Goal: Task Accomplishment & Management: Manage account settings

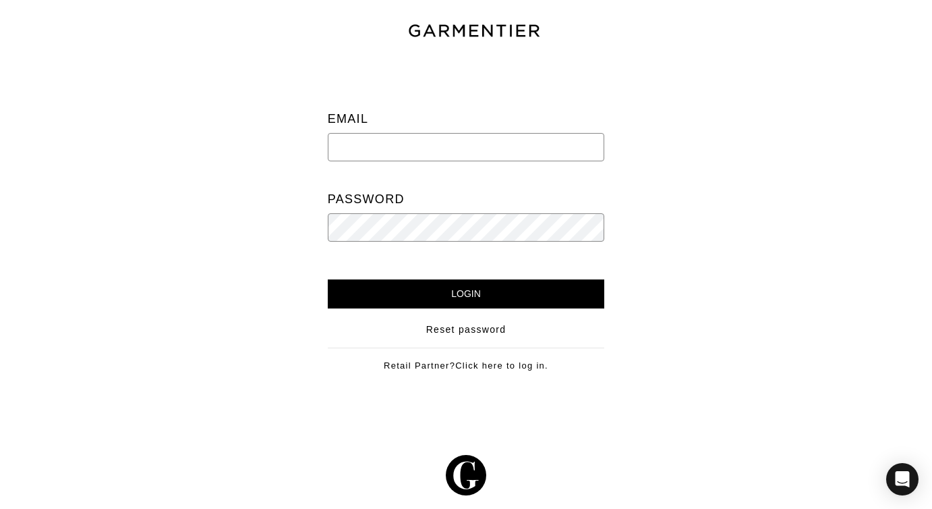
type input "twebyregan@gmail.com"
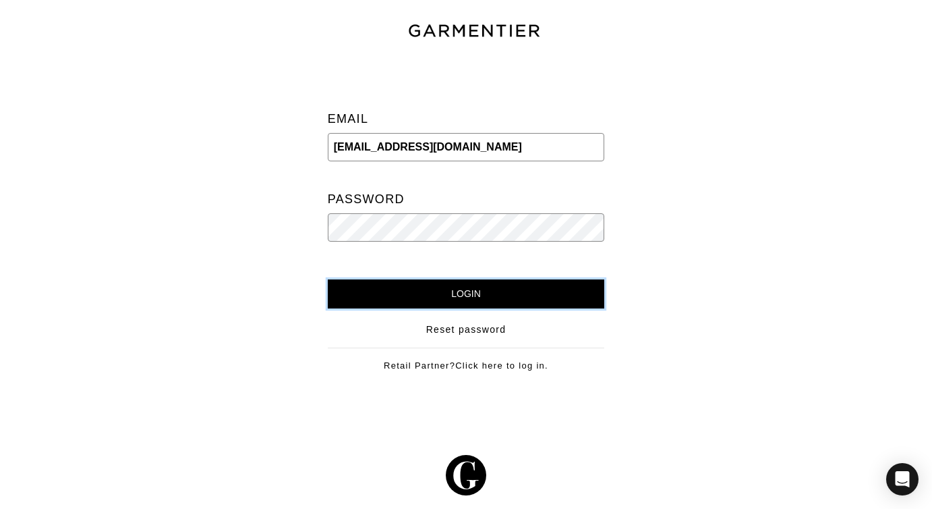
click at [404, 293] on input "Login" at bounding box center [466, 293] width 277 height 29
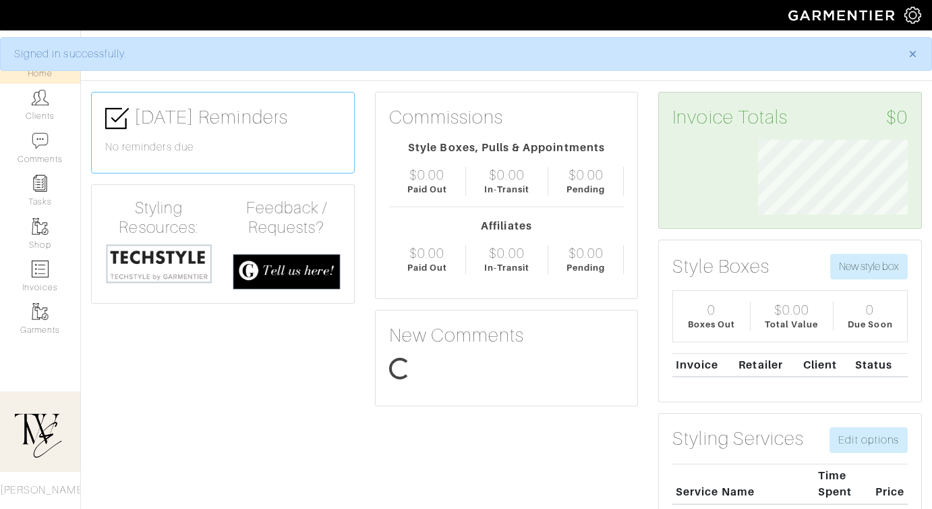
scroll to position [75, 170]
click at [63, 114] on link "Clients" at bounding box center [40, 105] width 80 height 43
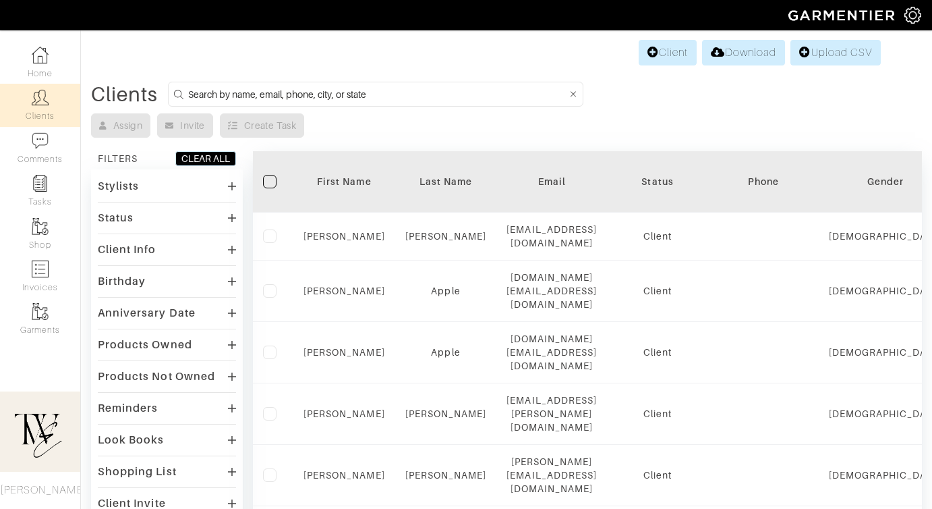
click at [322, 177] on div "First Name" at bounding box center [345, 181] width 82 height 13
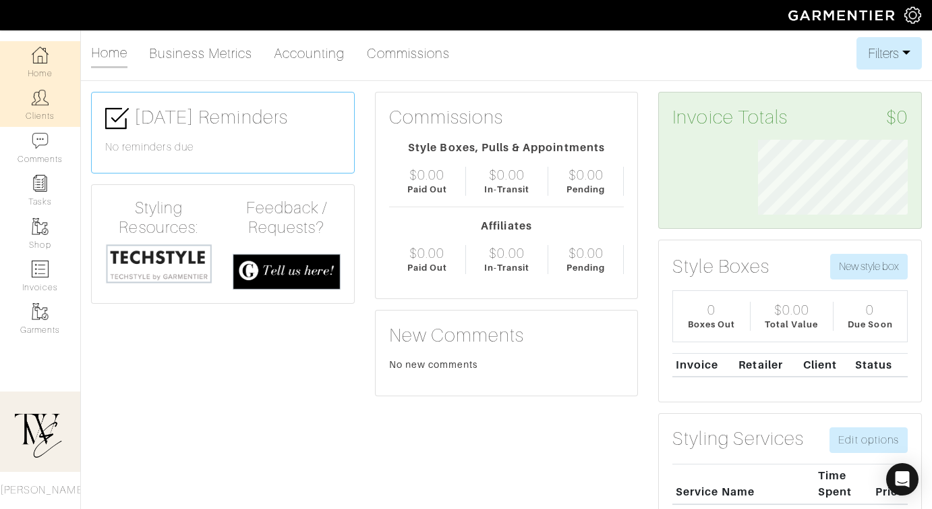
scroll to position [75, 170]
click at [45, 100] on img at bounding box center [40, 97] width 17 height 17
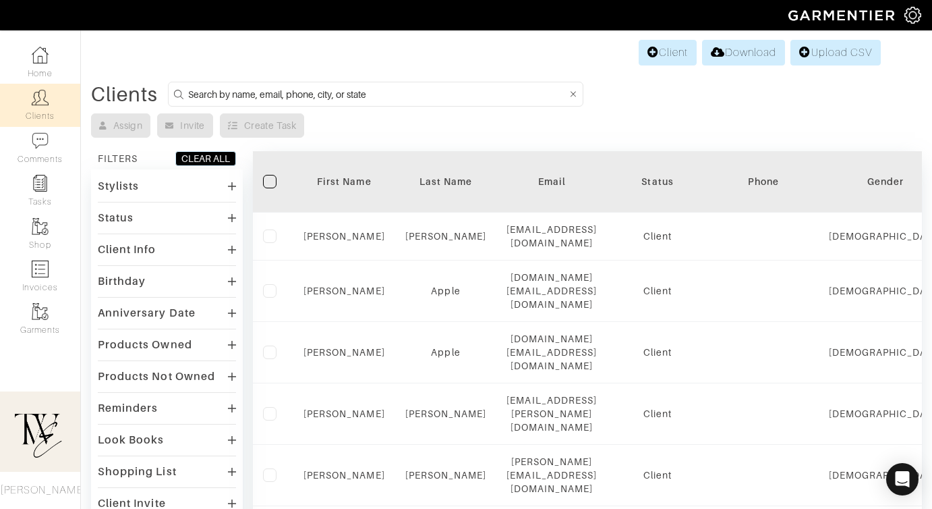
click at [366, 169] on th "First Name" at bounding box center [344, 181] width 102 height 61
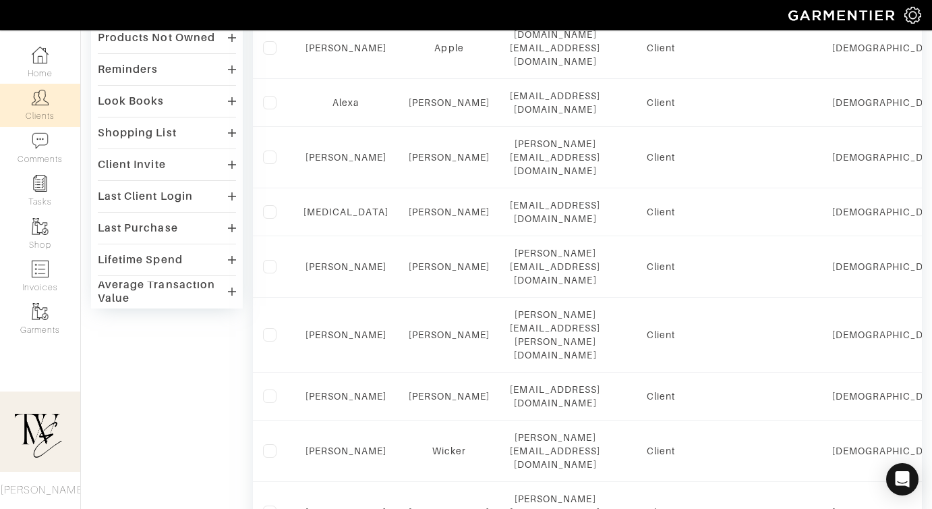
scroll to position [927, 0]
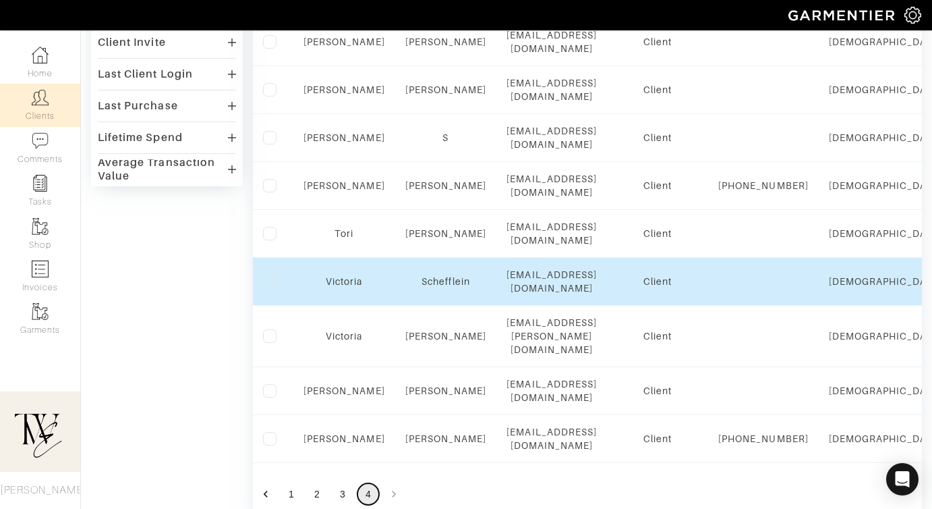
scroll to position [347, 0]
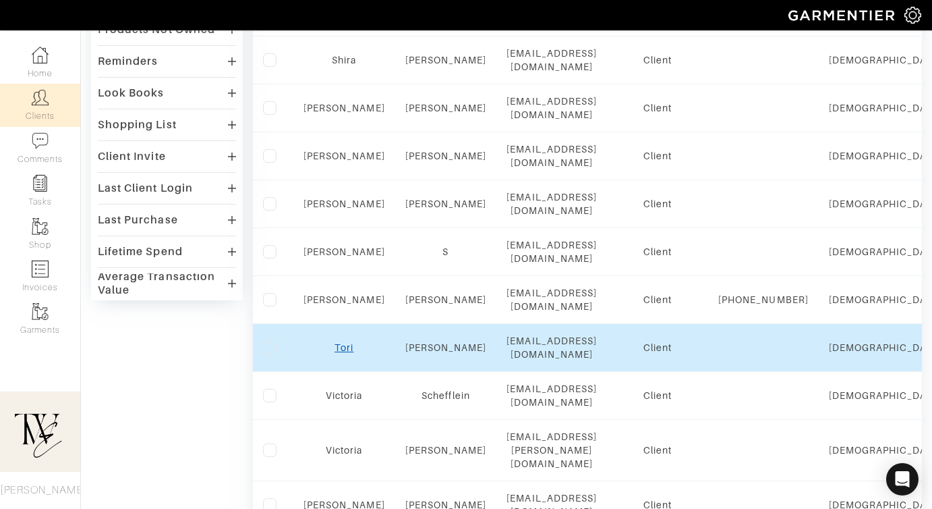
click at [345, 342] on link "Tori" at bounding box center [344, 347] width 19 height 11
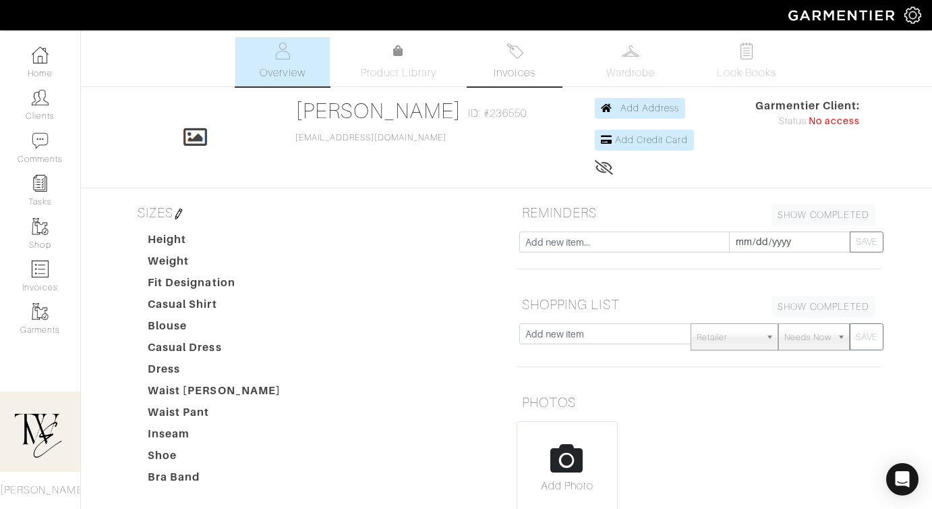
click at [528, 47] on link "Invoices" at bounding box center [515, 61] width 94 height 49
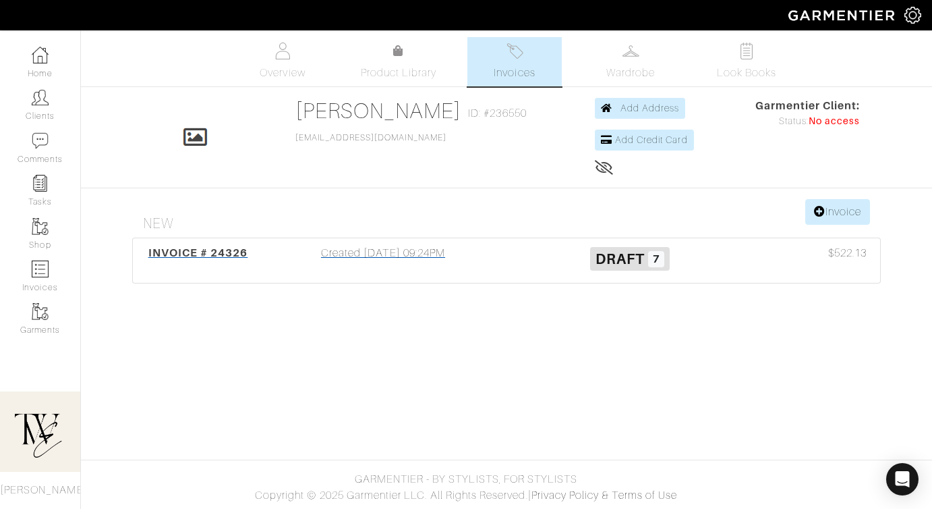
click at [229, 266] on div "INVOICE # 24326" at bounding box center [197, 260] width 123 height 31
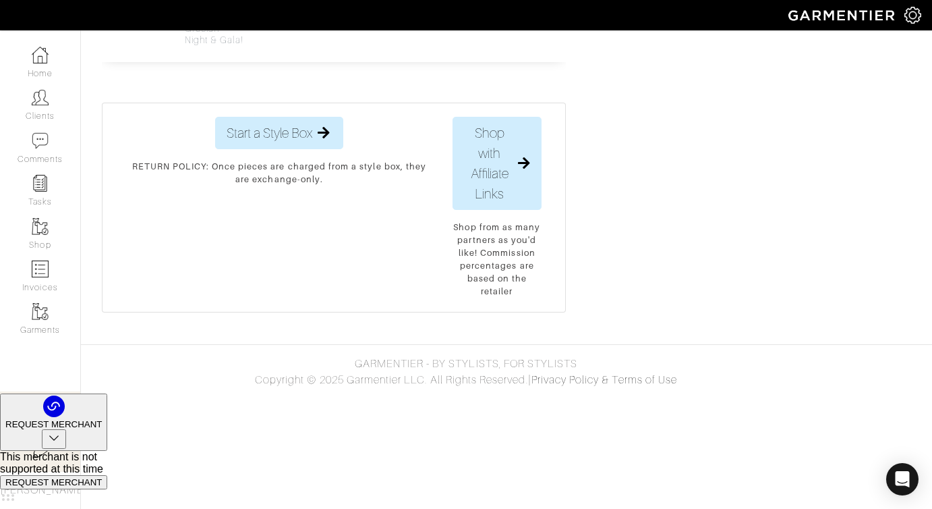
scroll to position [2028, 0]
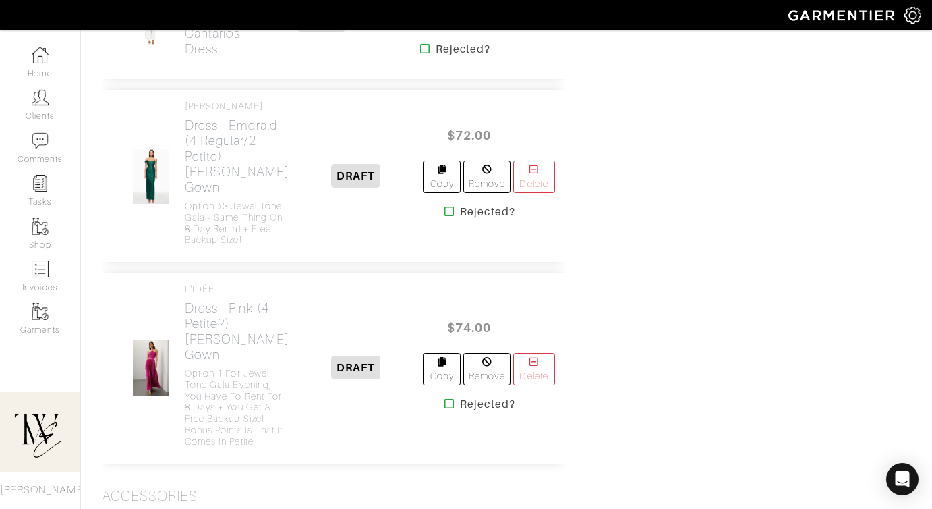
scroll to position [1588, 0]
click at [205, 55] on h2 "Dress - White (S) Cantarios Dress" at bounding box center [215, 24] width 61 height 62
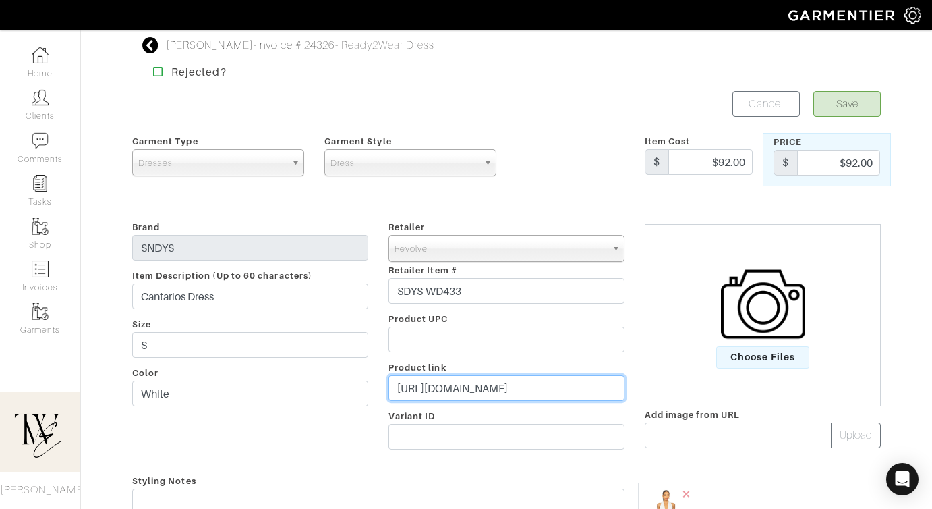
click at [457, 395] on input "https://www.revolve.com/cantarios-dress-in-white/dp/SDYS-WD433/?d=Womens&srcTyp…" at bounding box center [507, 388] width 236 height 26
paste input "rvlv.me/qg2kyy"
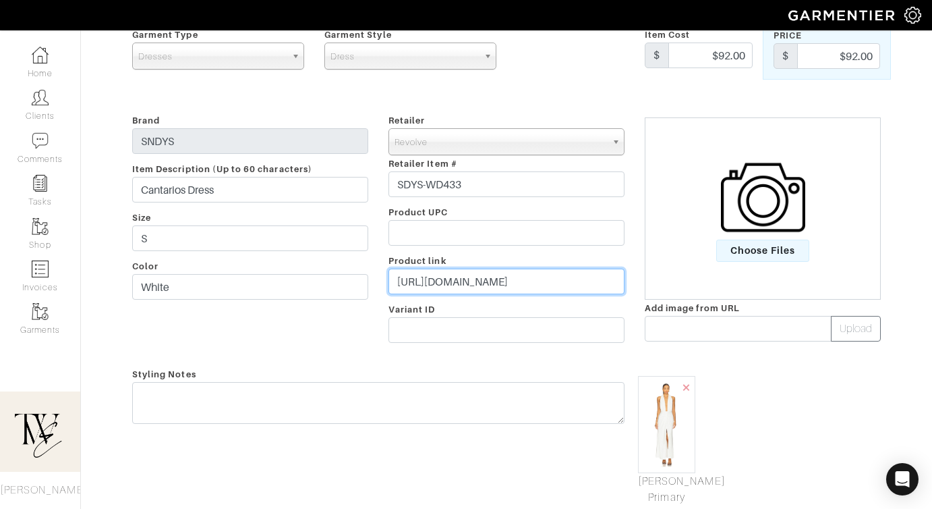
scroll to position [269, 0]
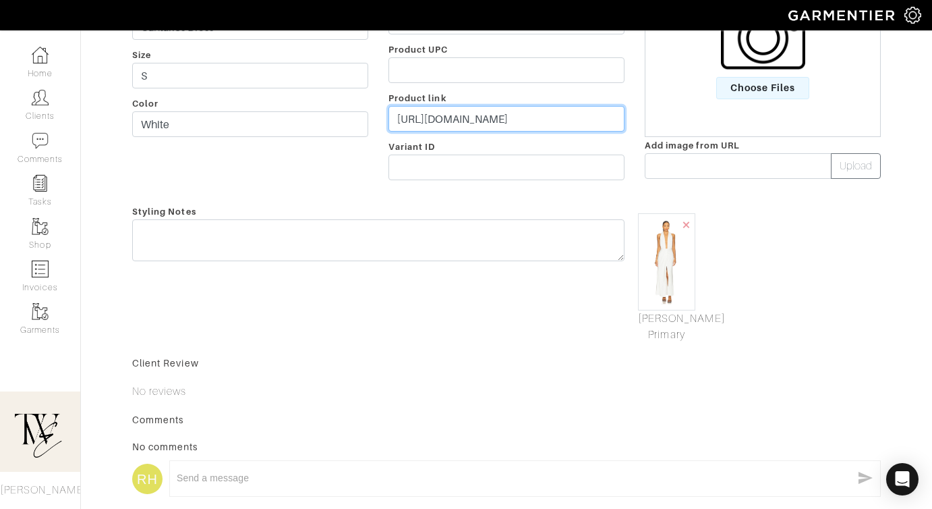
type input "https://rvlv.me/qg2kyy"
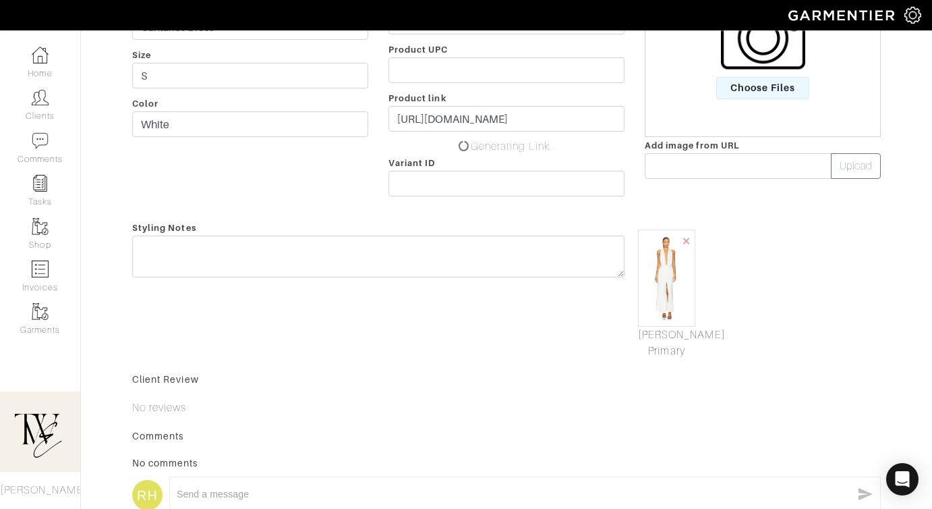
click at [553, 269] on div "Styling Notes" at bounding box center [378, 289] width 513 height 140
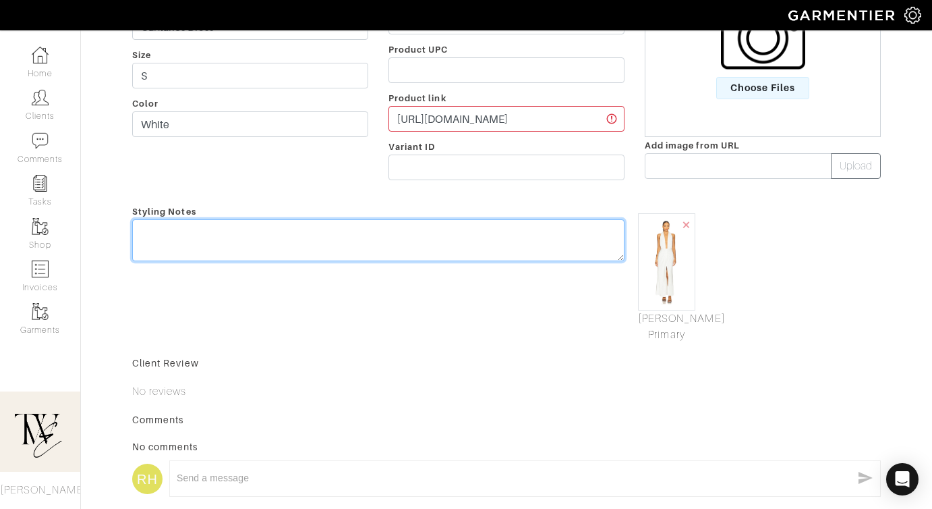
click at [549, 250] on textarea at bounding box center [378, 240] width 493 height 42
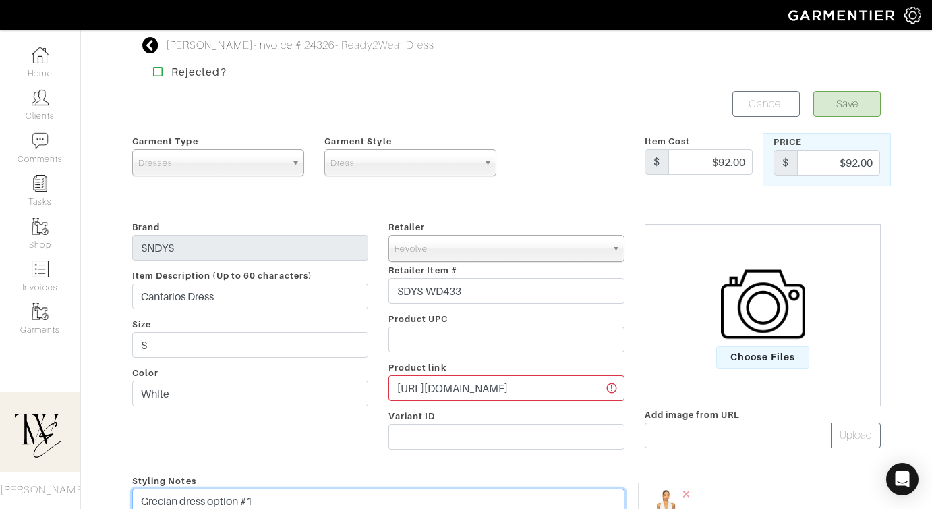
type textarea "Grecian dress option #1"
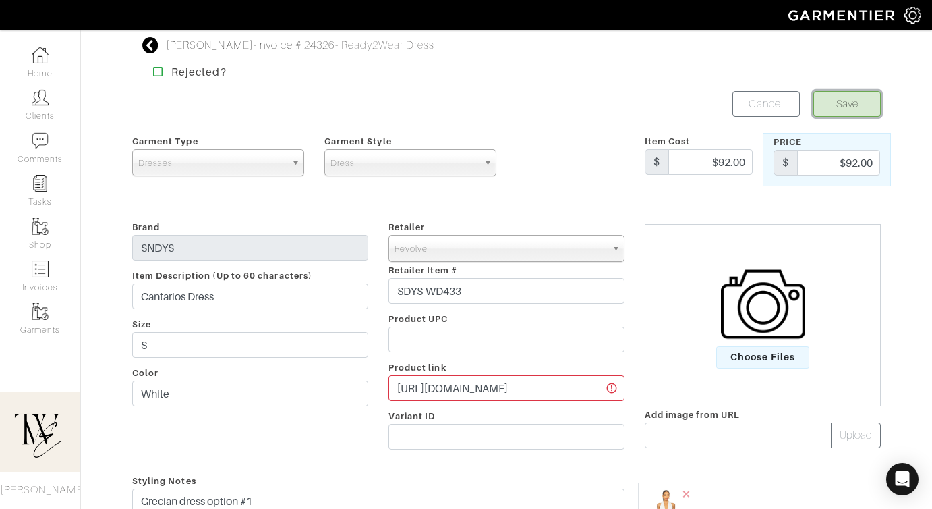
click at [847, 105] on button "Save" at bounding box center [847, 104] width 67 height 26
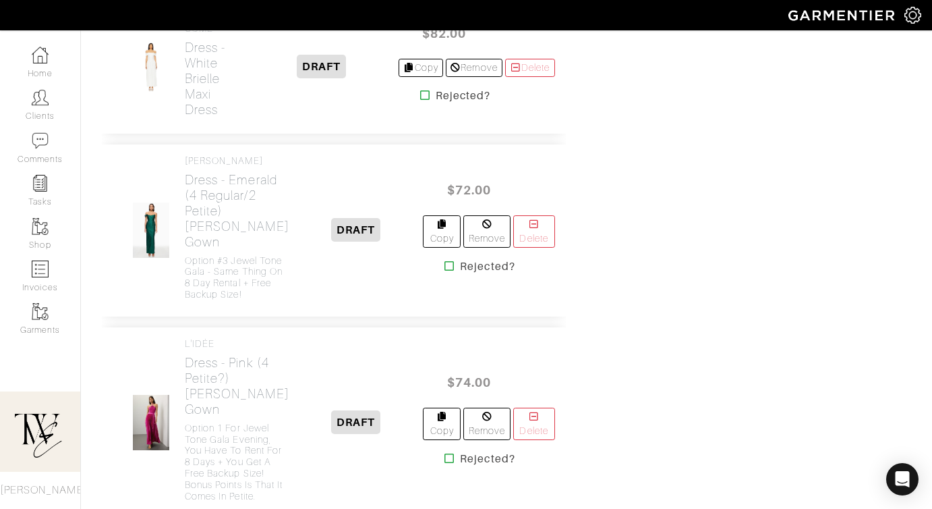
scroll to position [1514, 0]
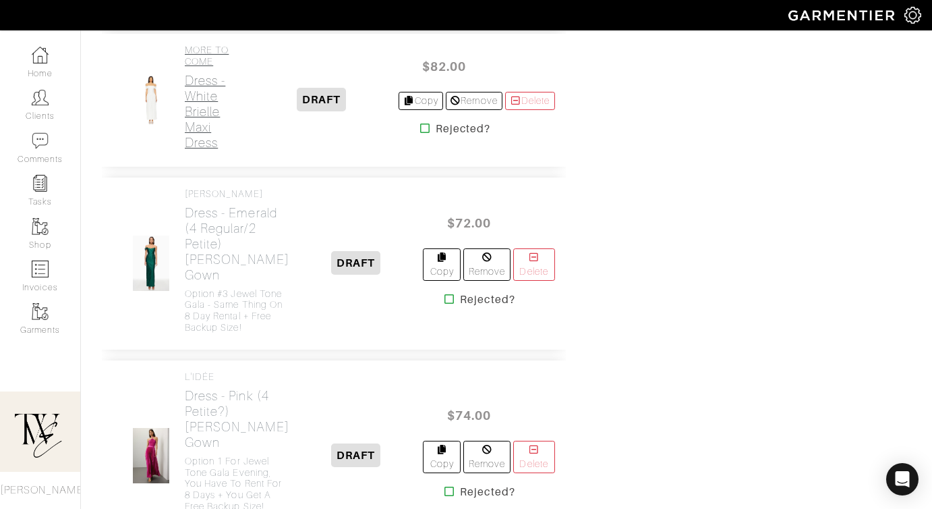
click at [187, 150] on h2 "Dress - White Brielle Maxi Dress" at bounding box center [215, 112] width 61 height 78
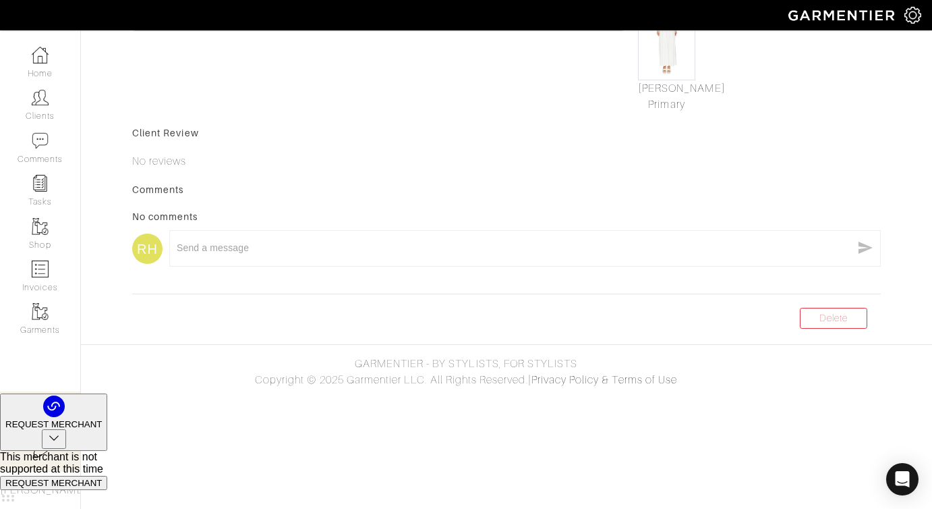
scroll to position [48, 0]
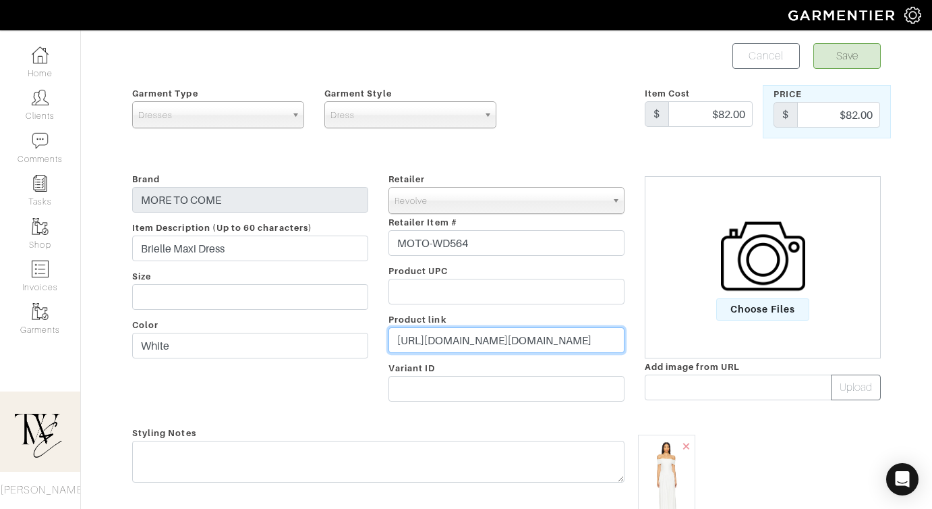
click at [466, 344] on input "https://www.revolve.com/more-to-come-brielle-maxi-dress-in-white/dp/MOTO-WD564/…" at bounding box center [507, 340] width 236 height 26
paste input "rvlv.me/rkq20y"
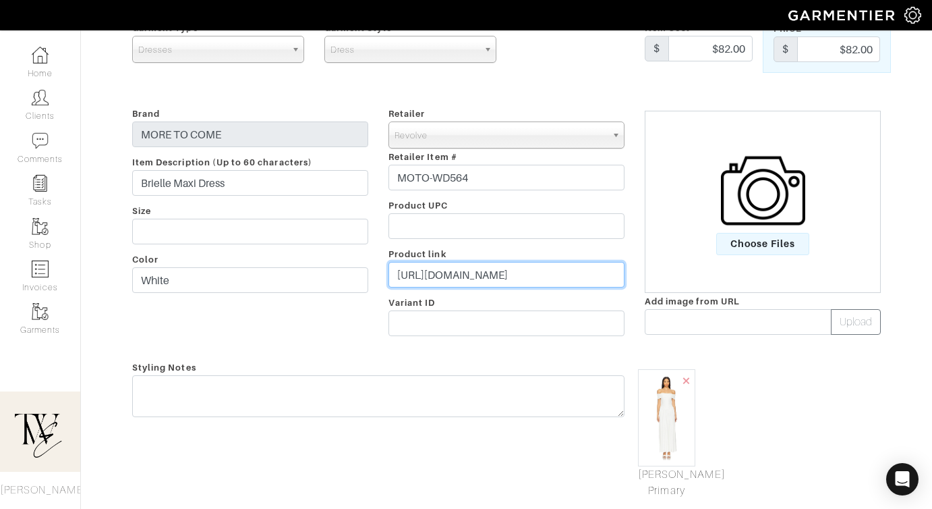
scroll to position [113, 0]
type input "https://rvlv.me/rkq20y"
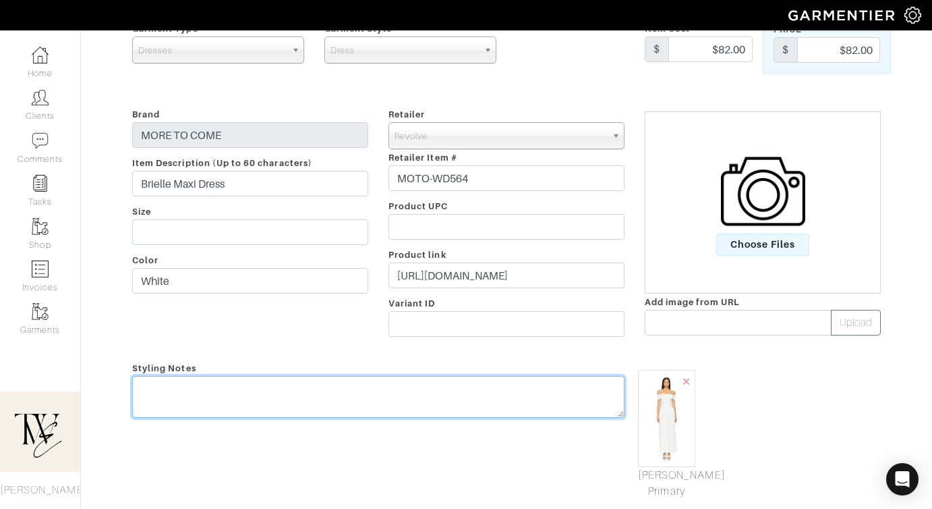
click at [457, 379] on div "Styling Notes" at bounding box center [378, 430] width 513 height 140
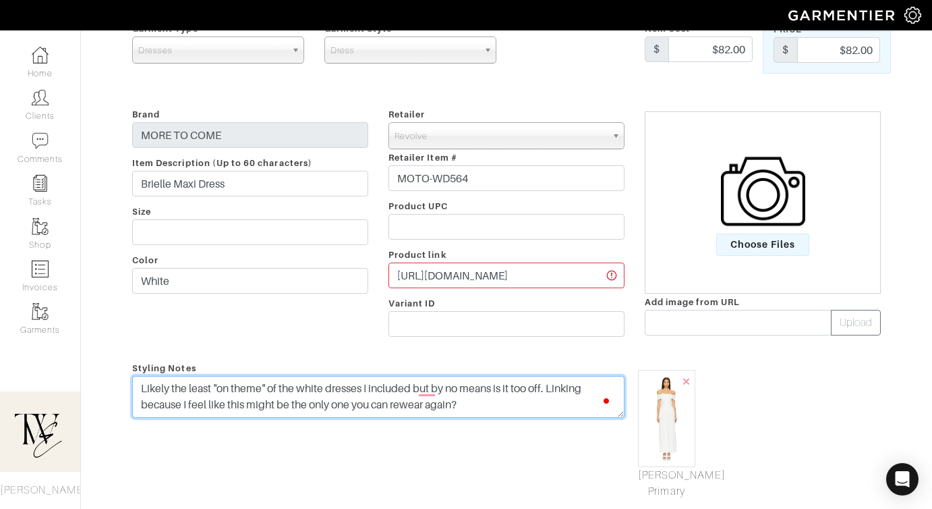
scroll to position [0, 0]
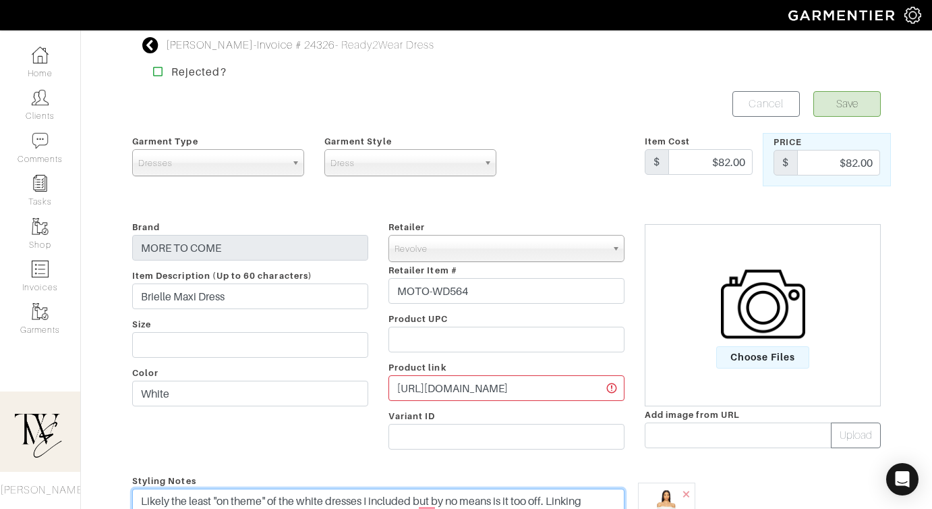
type textarea "Likely the least "on theme" of the white dresses I included but by no means is …"
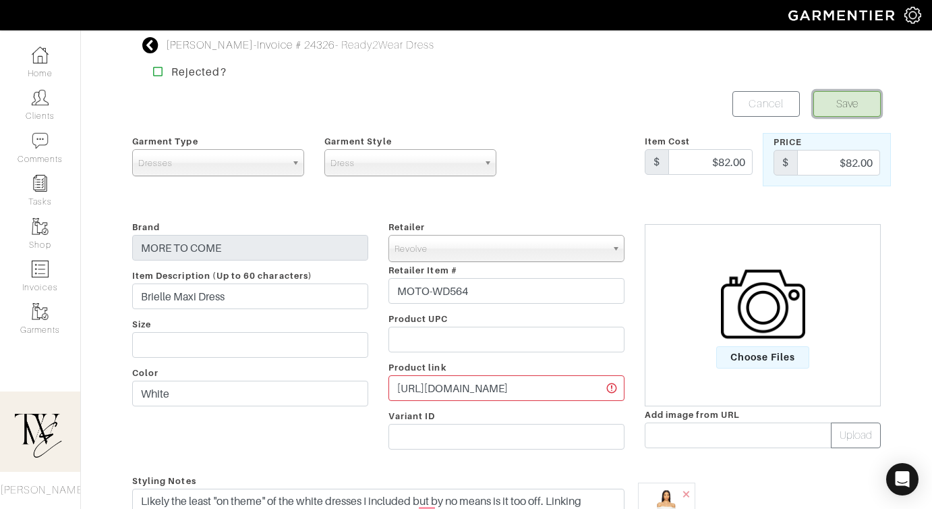
click at [851, 112] on button "Save" at bounding box center [847, 104] width 67 height 26
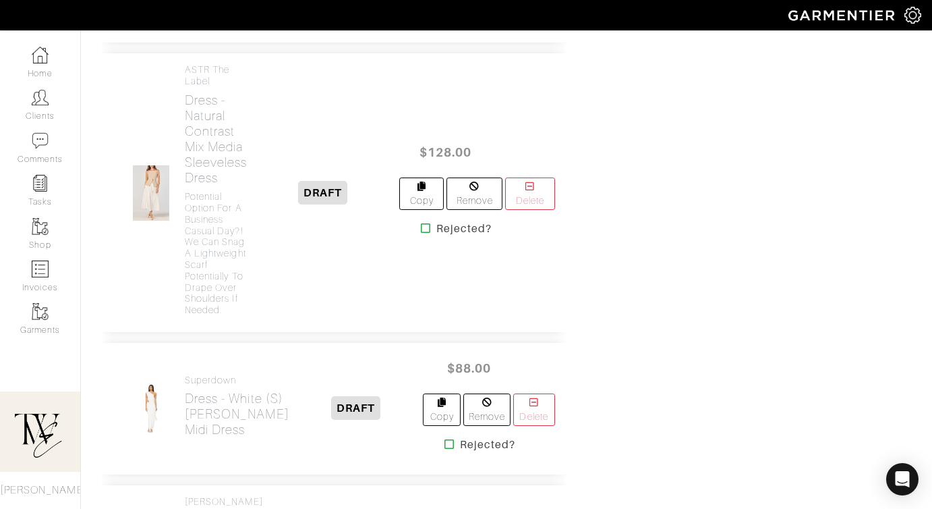
scroll to position [1612, 0]
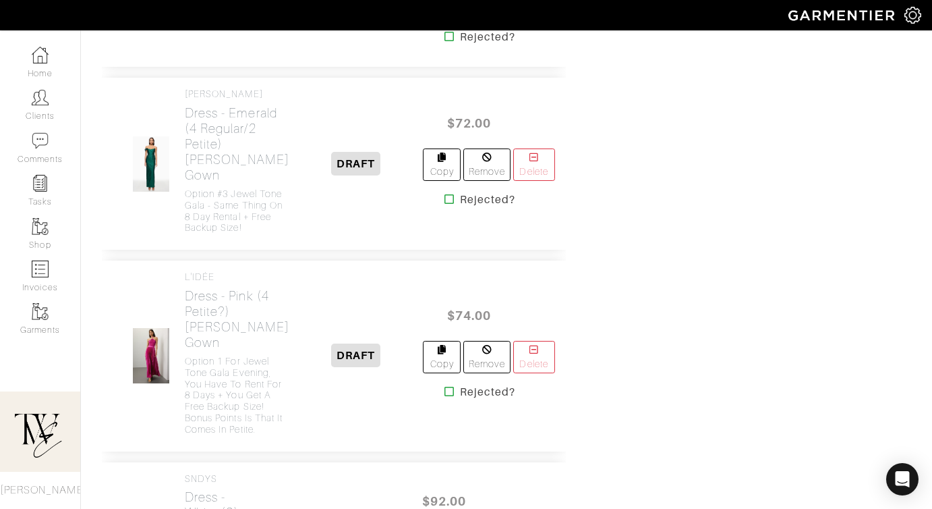
click at [207, 30] on h2 "Dress - White (S) [PERSON_NAME] Midi Dress" at bounding box center [237, 6] width 105 height 47
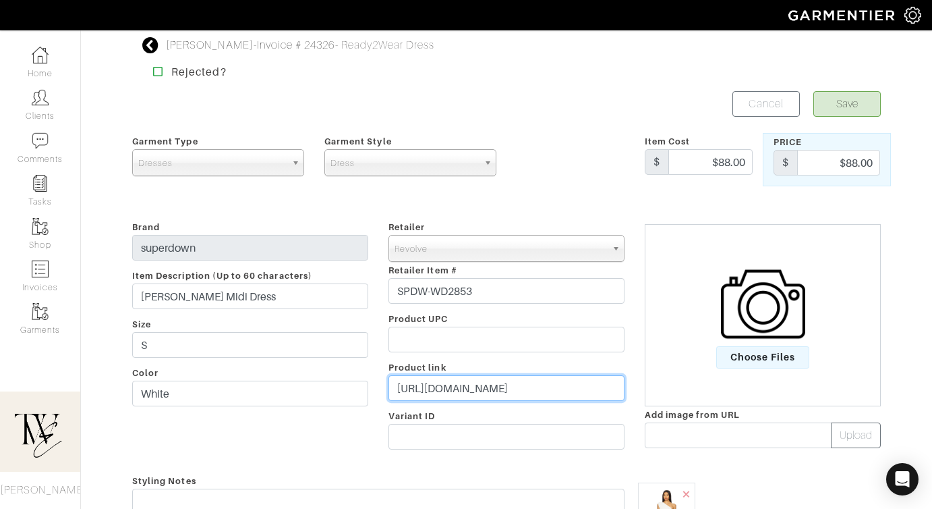
click at [486, 382] on input "[URL][DOMAIN_NAME]" at bounding box center [507, 388] width 236 height 26
paste input "[DOMAIN_NAME][URL]"
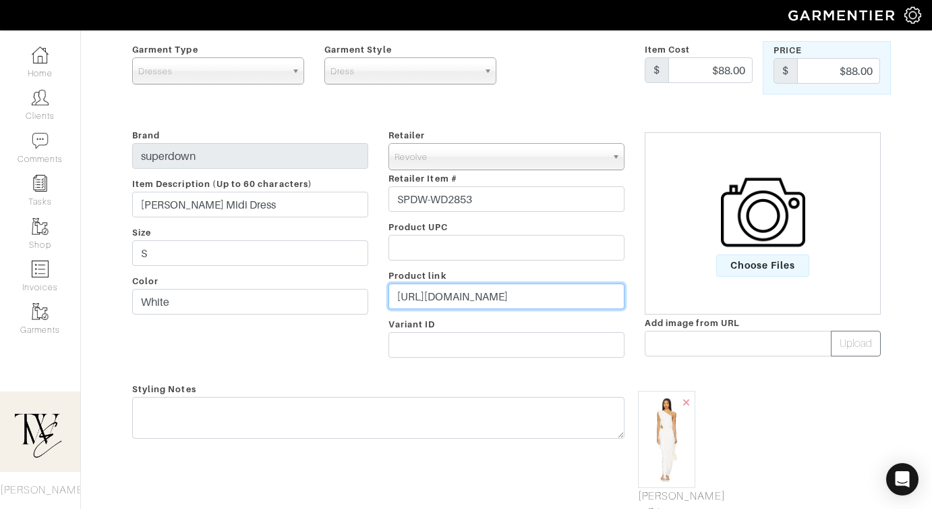
scroll to position [158, 0]
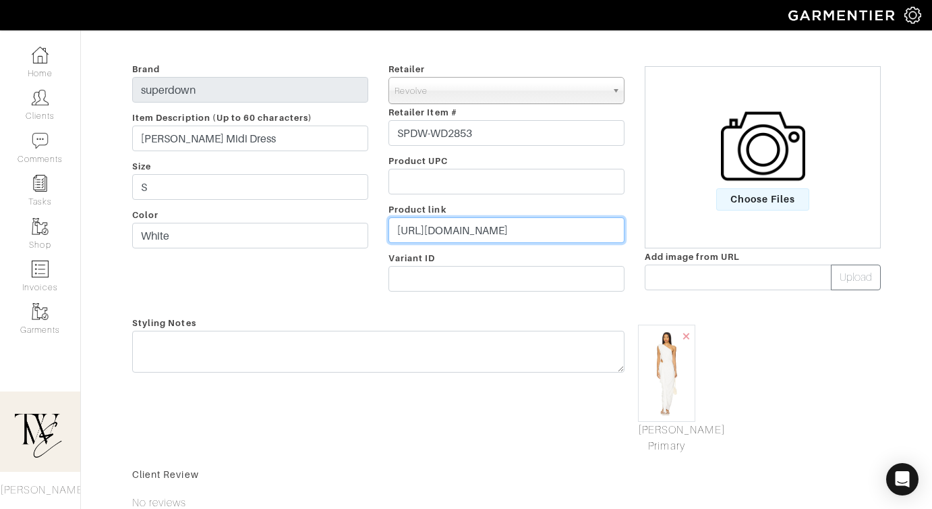
type input "[URL][DOMAIN_NAME]"
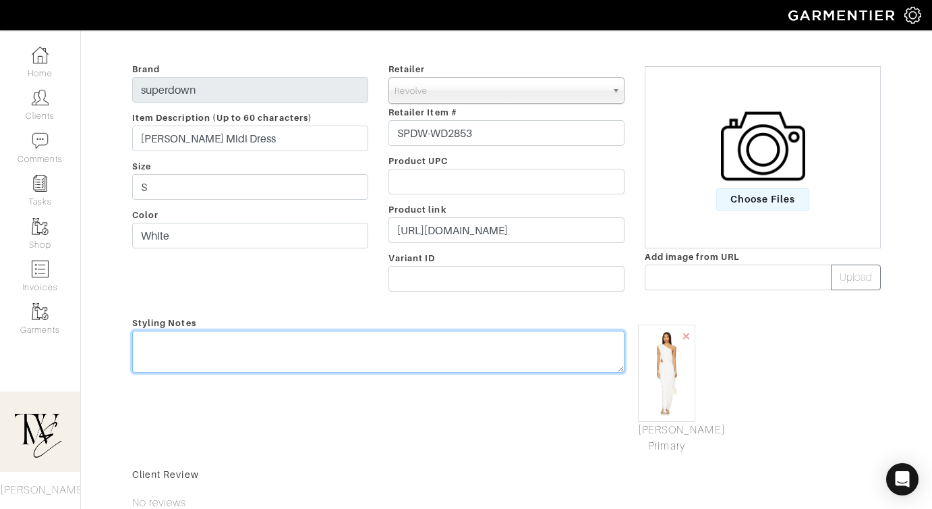
click at [476, 361] on textarea at bounding box center [378, 352] width 493 height 42
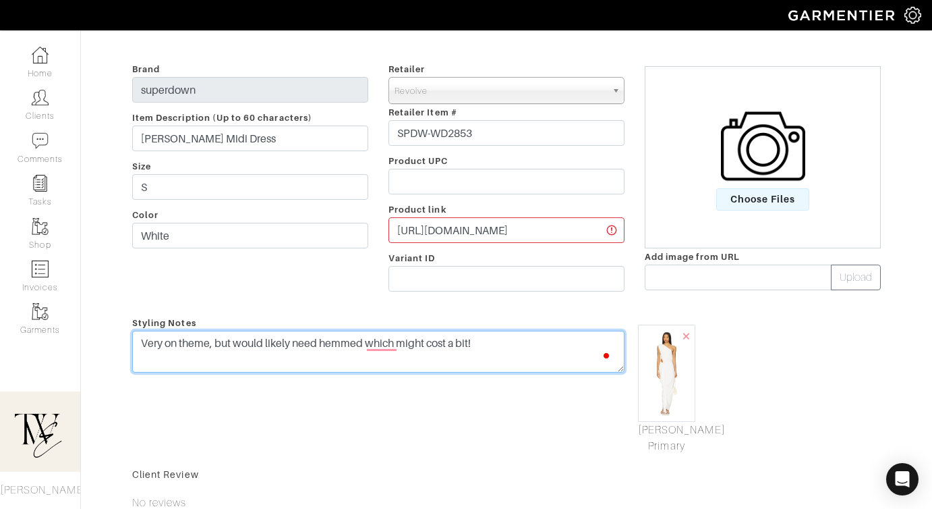
scroll to position [0, 0]
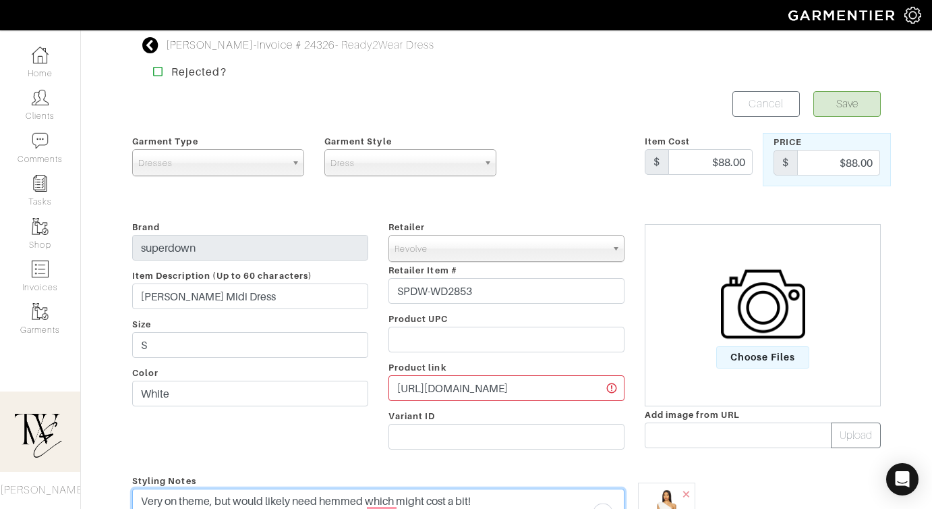
type textarea "Very on theme, but would likely need hemmed which might cost a bit!"
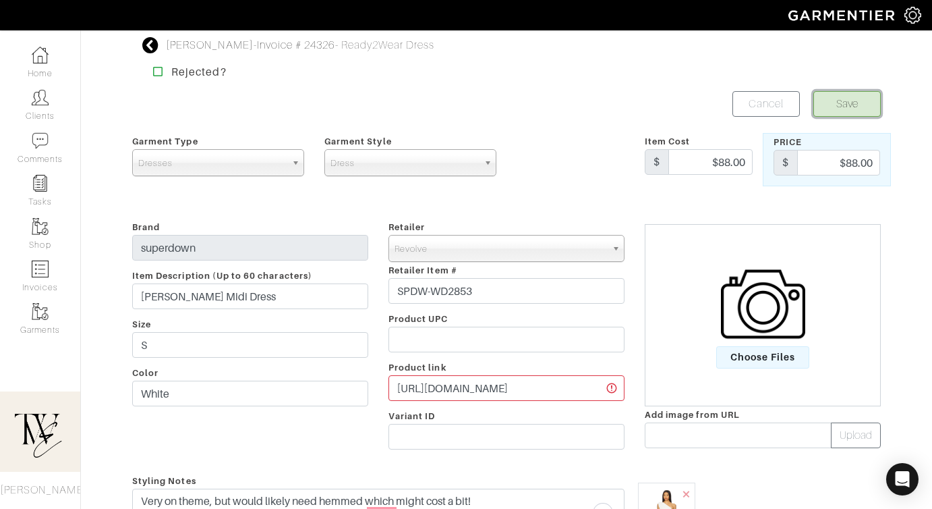
click at [849, 103] on button "Save" at bounding box center [847, 104] width 67 height 26
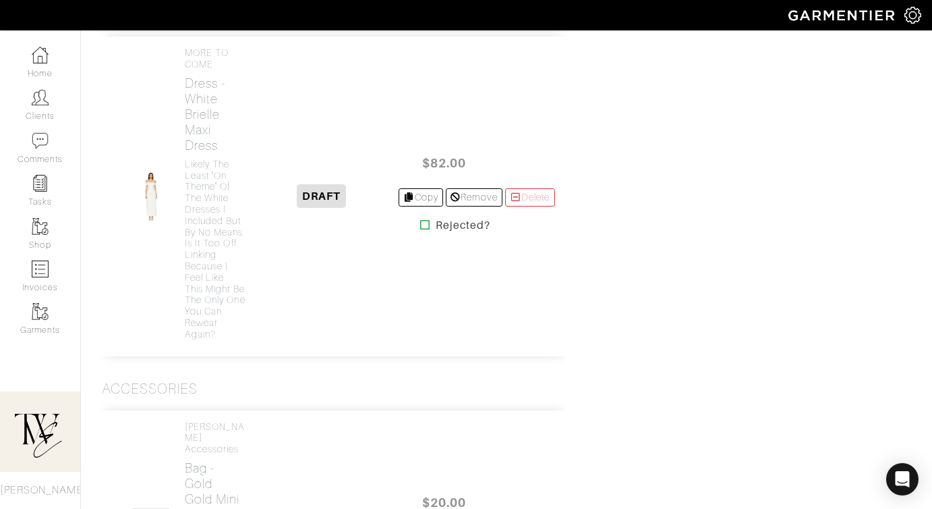
scroll to position [2392, 0]
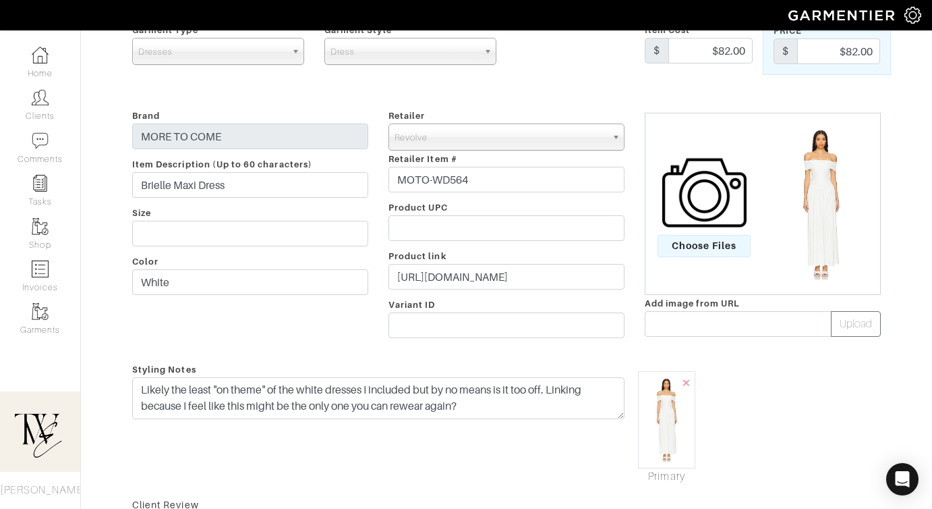
scroll to position [203, 0]
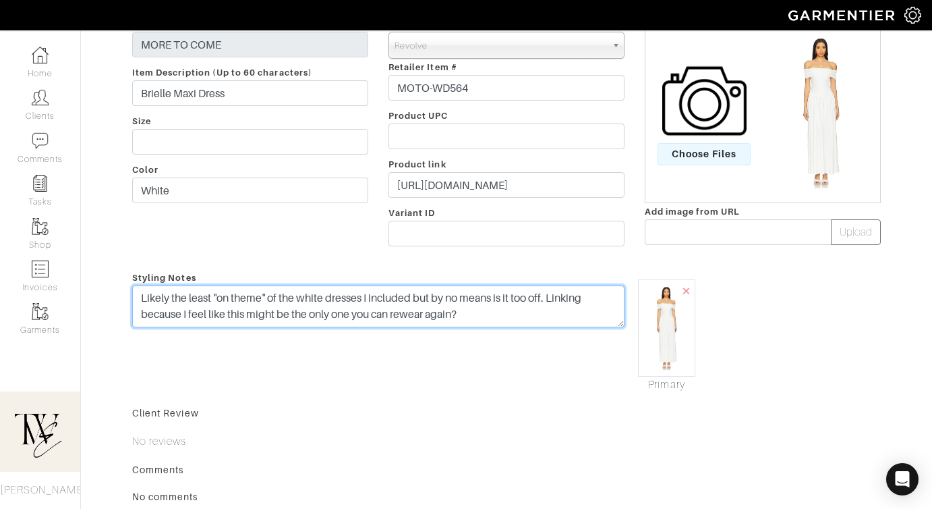
click at [134, 293] on textarea "Likely the least "on theme" of the white dresses I included but by no means is …" at bounding box center [378, 306] width 493 height 42
click at [505, 319] on textarea "Likely the least "on theme" of the white dresses I included but by no means is …" at bounding box center [378, 306] width 493 height 42
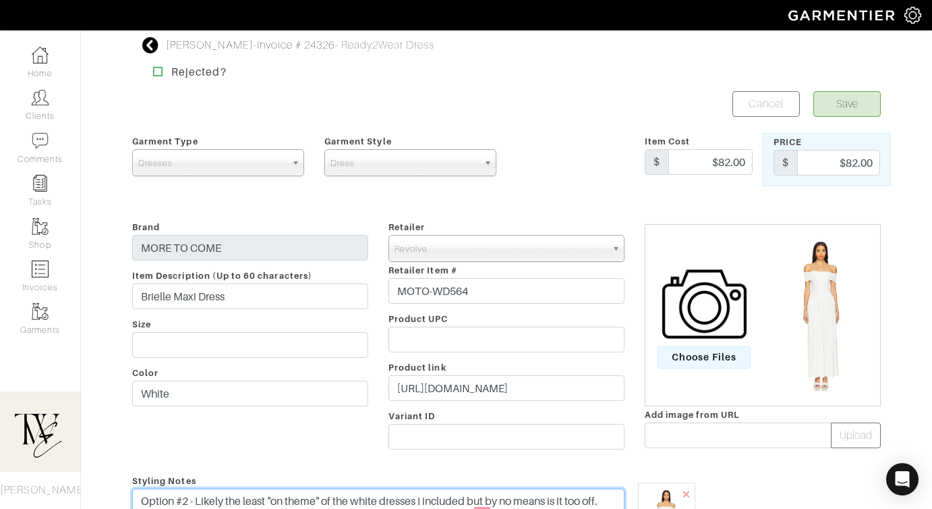
type textarea "Option #2 - Likely the least "on theme" of the white dresses I included but by …"
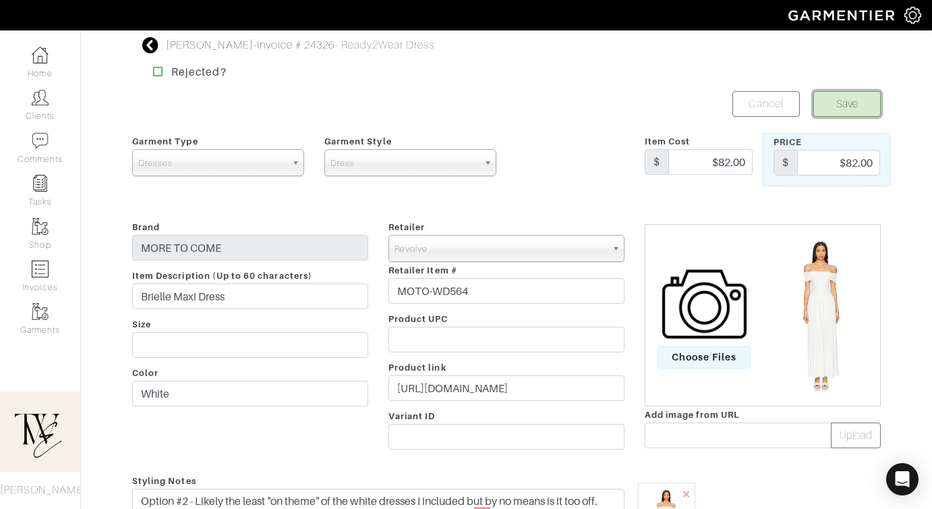
click at [847, 101] on button "Save" at bounding box center [847, 104] width 67 height 26
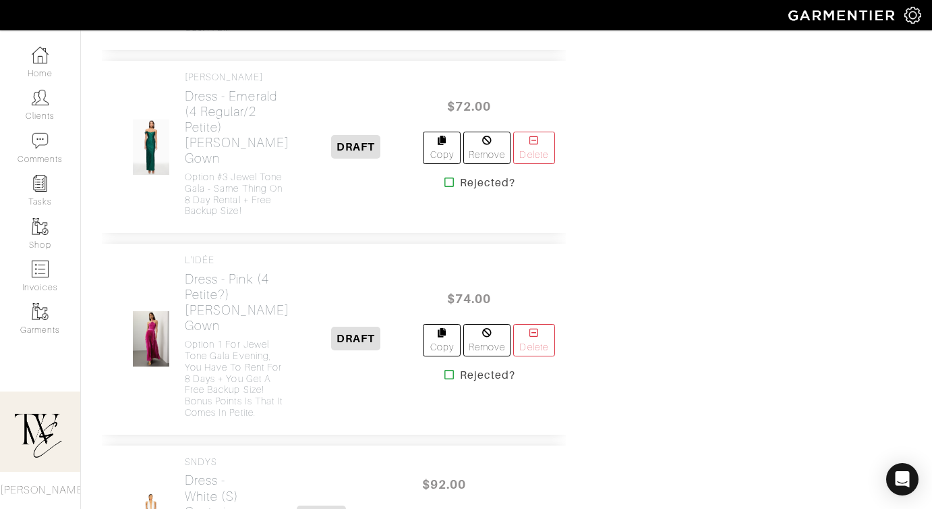
scroll to position [1564, 0]
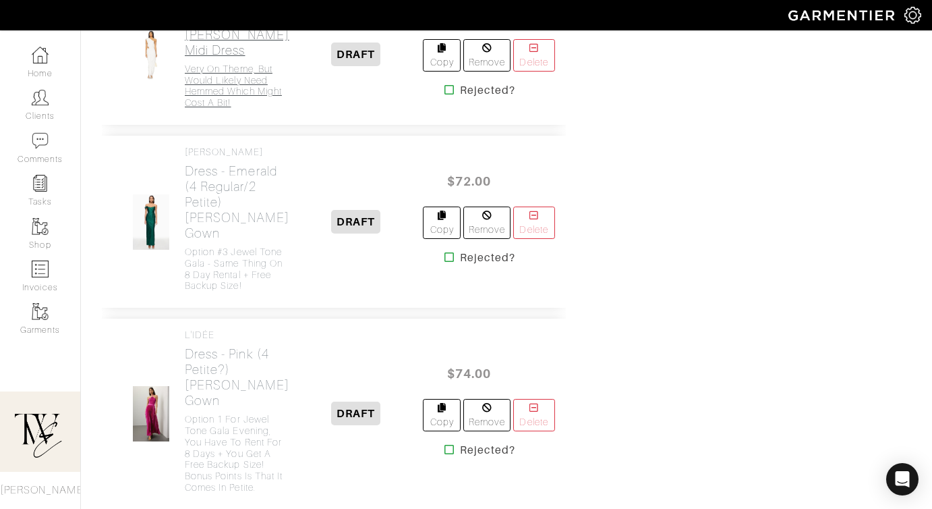
click at [228, 109] on h4 "Very on theme, but would likely need hemmed which might cost a bit!" at bounding box center [237, 85] width 105 height 45
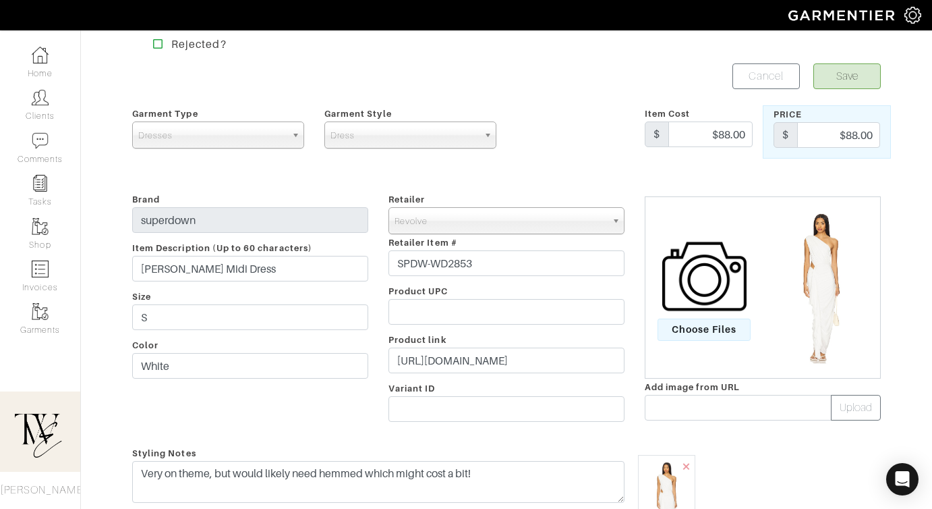
scroll to position [66, 0]
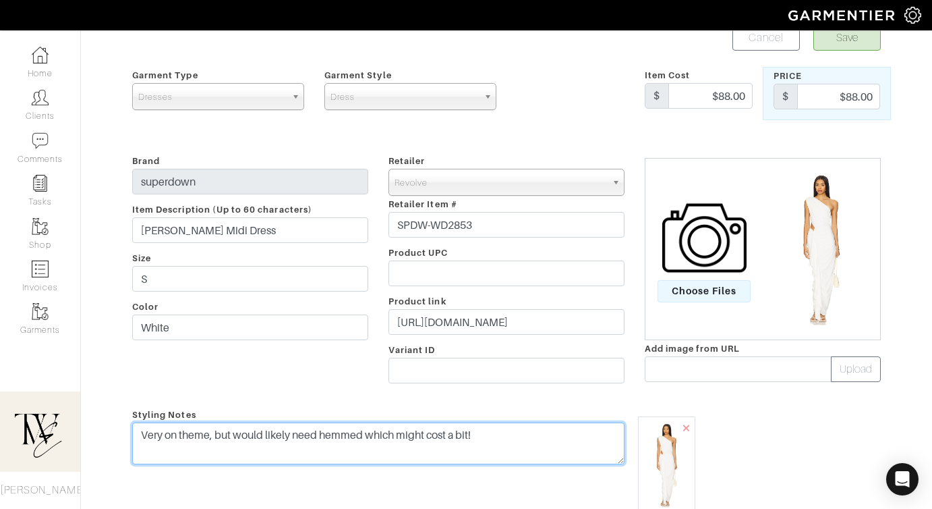
click at [140, 437] on textarea "Very on theme, but would likely need hemmed which might cost a bit!" at bounding box center [378, 443] width 493 height 42
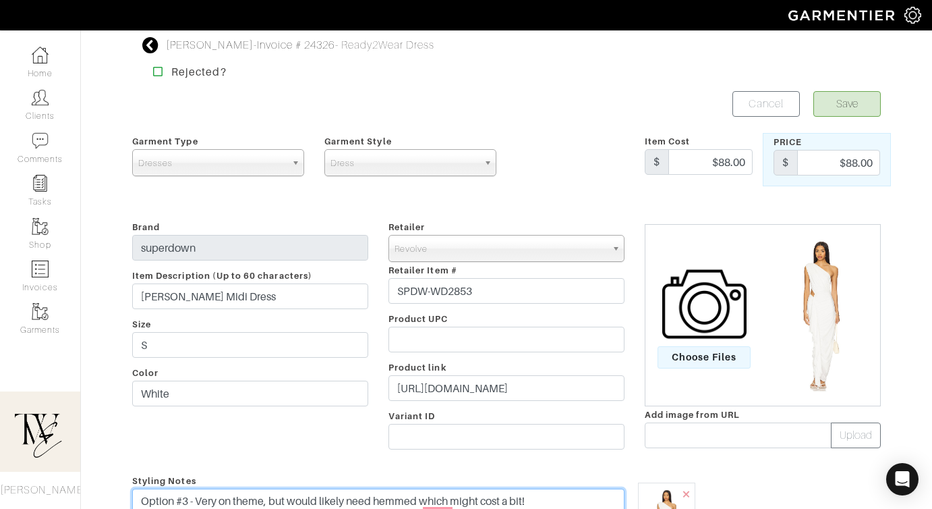
type textarea "Option #3 - Very on theme, but would likely need hemmed which might cost a bit!"
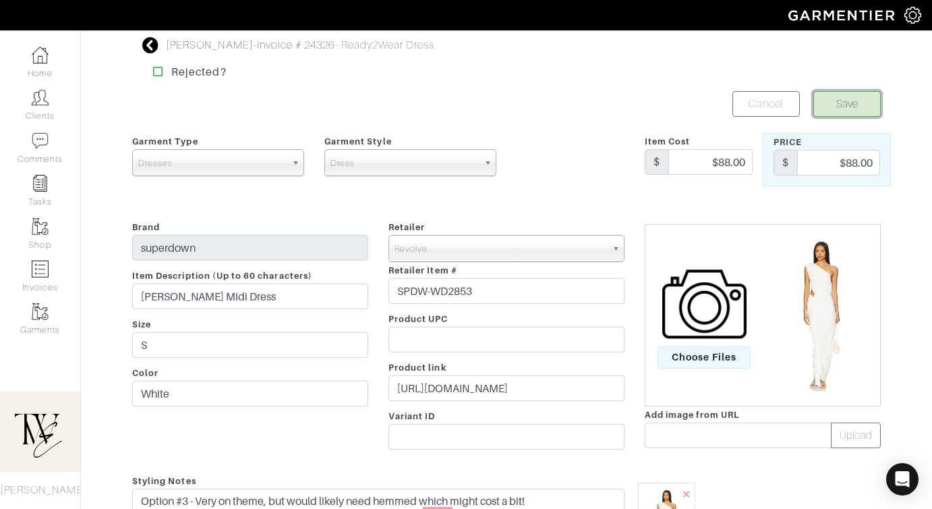
click at [830, 111] on button "Save" at bounding box center [847, 104] width 67 height 26
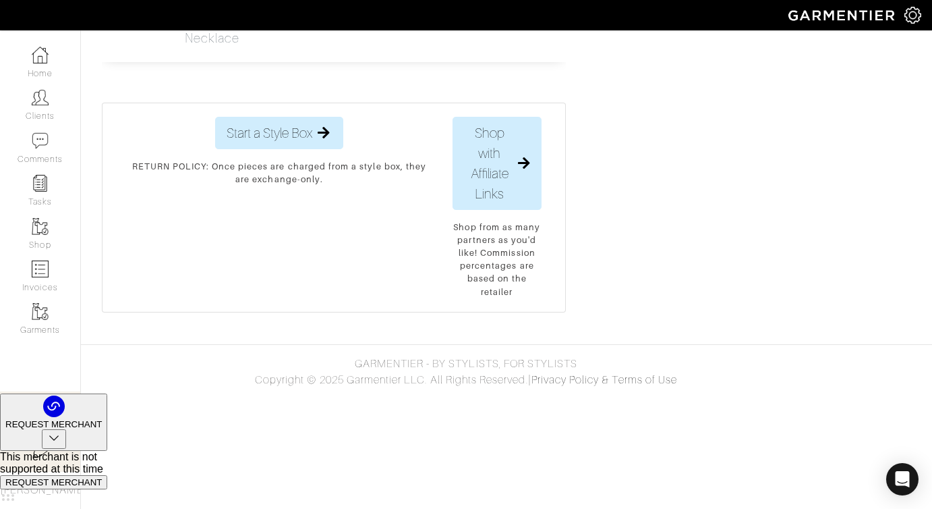
scroll to position [3327, 0]
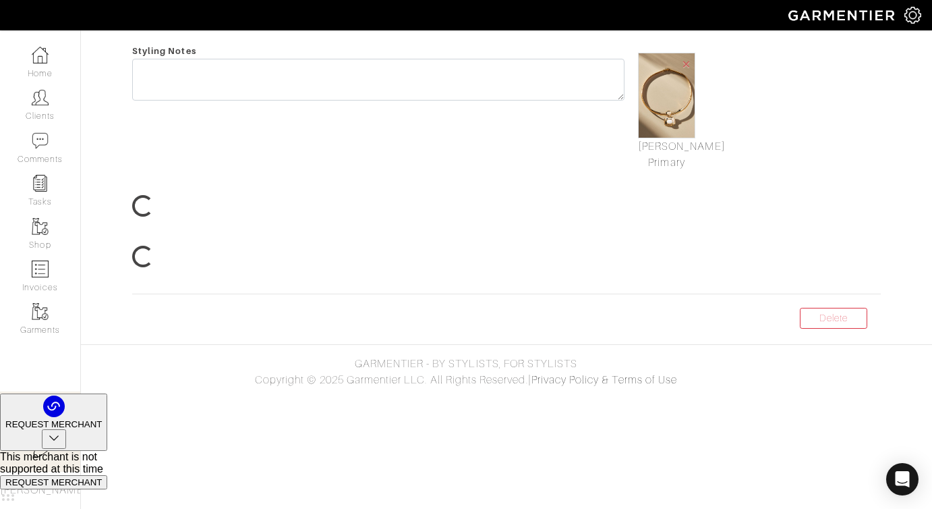
scroll to position [44, 0]
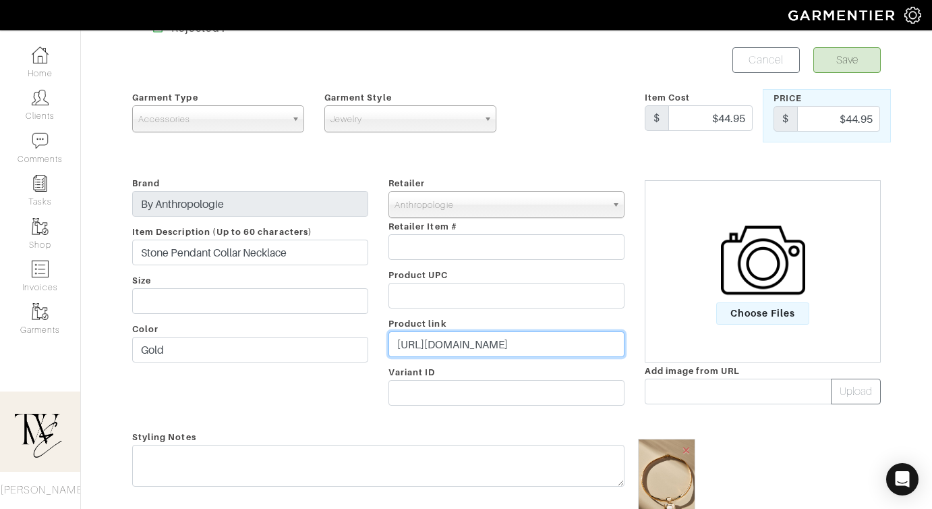
click at [495, 345] on input "https://www.anthropologie.com/shop/stone-pendant-collar-necklace4?color=070&inv…" at bounding box center [507, 344] width 236 height 26
paste input "go.shopmy.us/p-22805591"
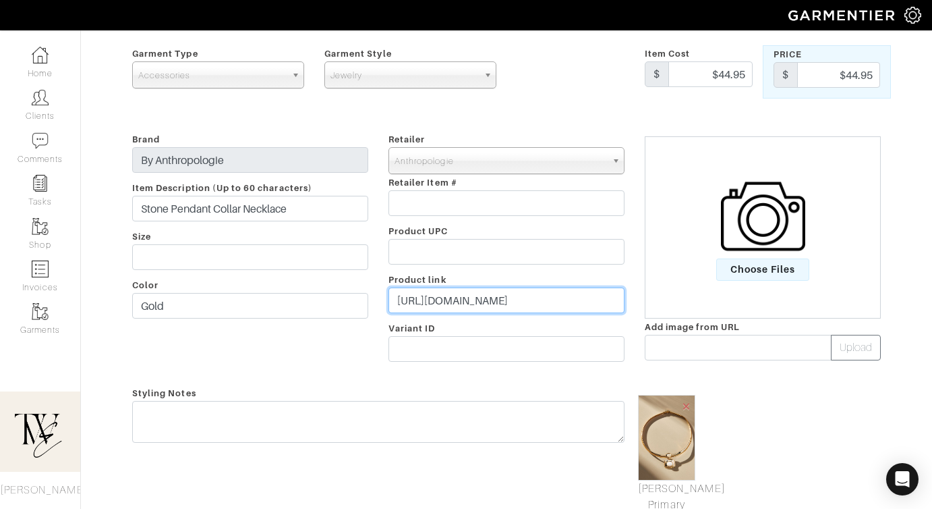
scroll to position [172, 0]
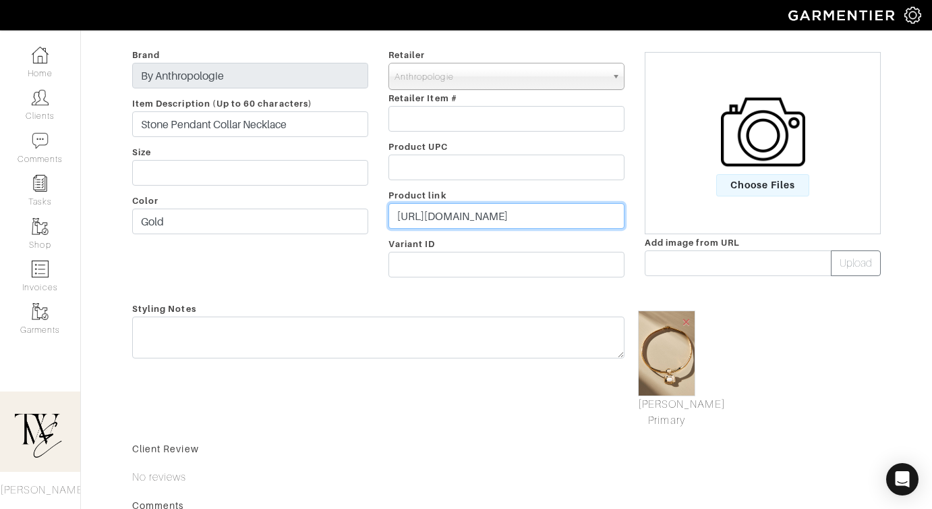
type input "https://go.shopmy.us/p-22805591"
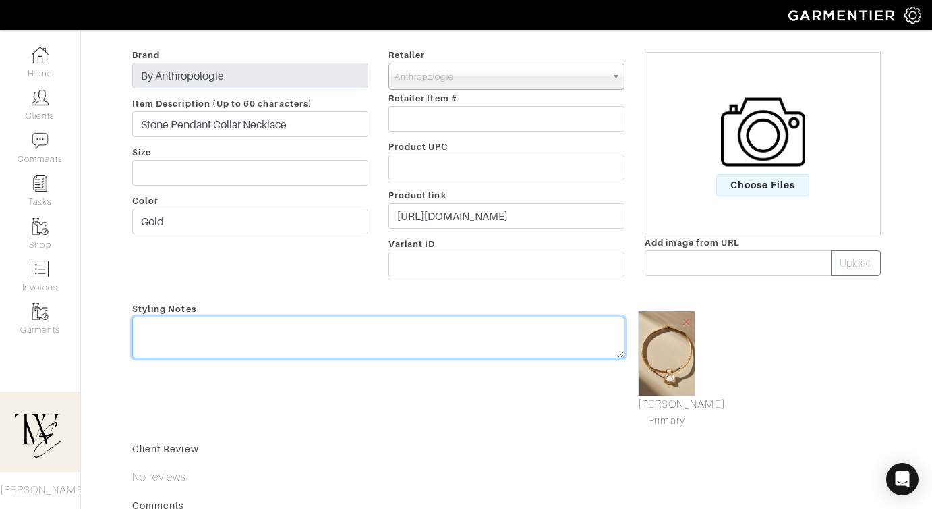
click at [495, 345] on textarea at bounding box center [378, 337] width 493 height 42
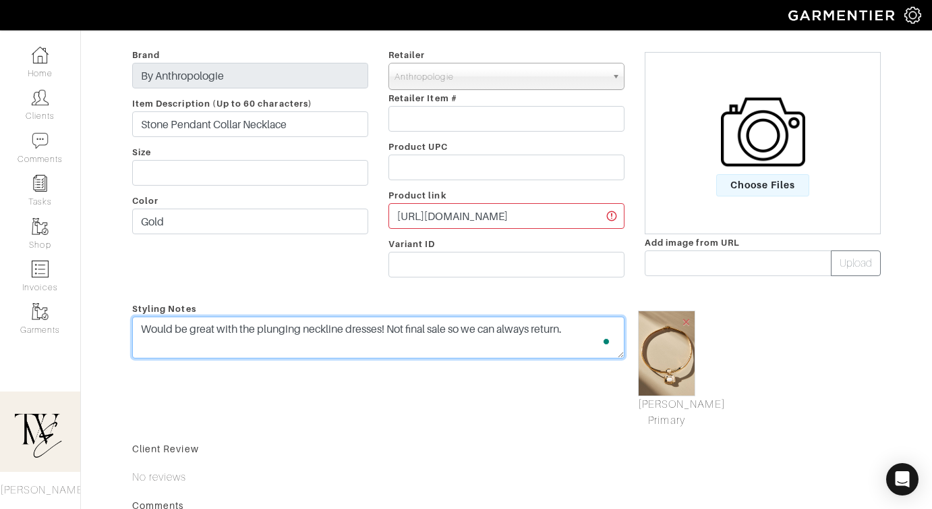
scroll to position [0, 0]
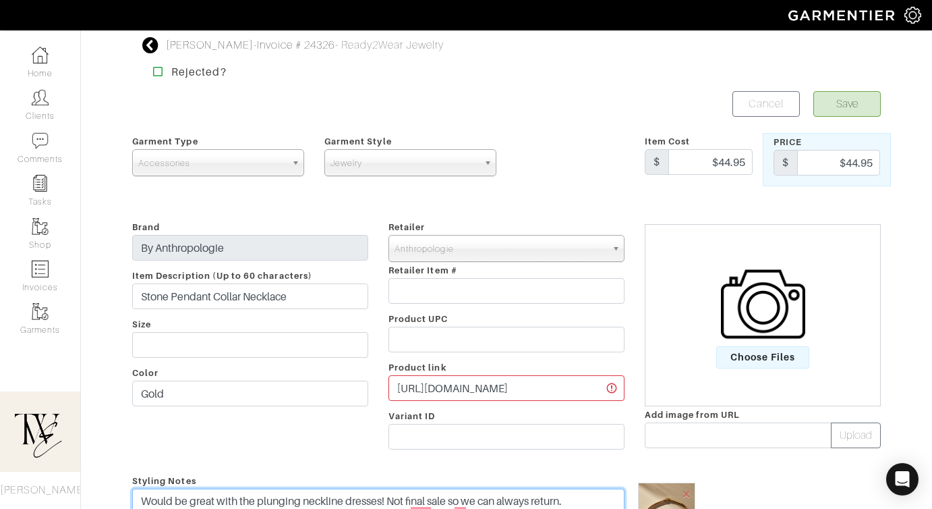
type textarea "Would be great with the plunging neckline dresses! Not final sale so we can alw…"
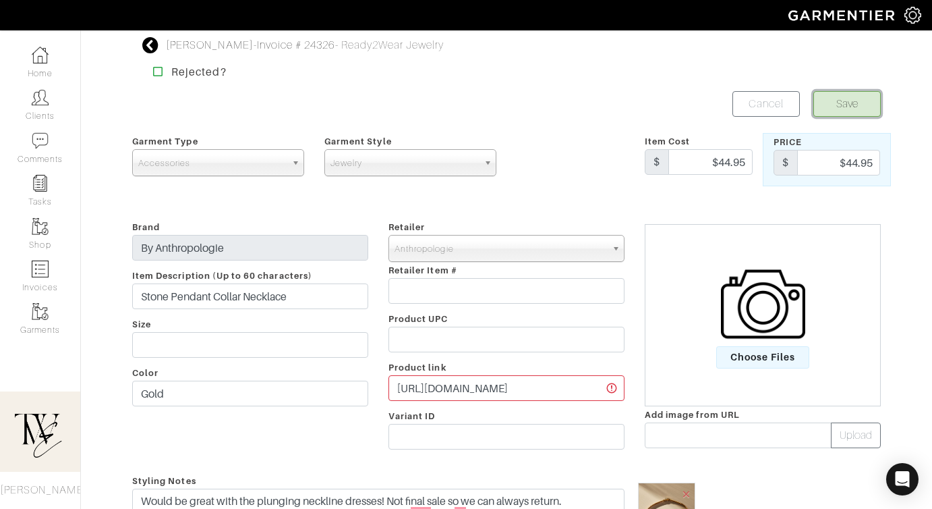
click at [852, 97] on button "Save" at bounding box center [847, 104] width 67 height 26
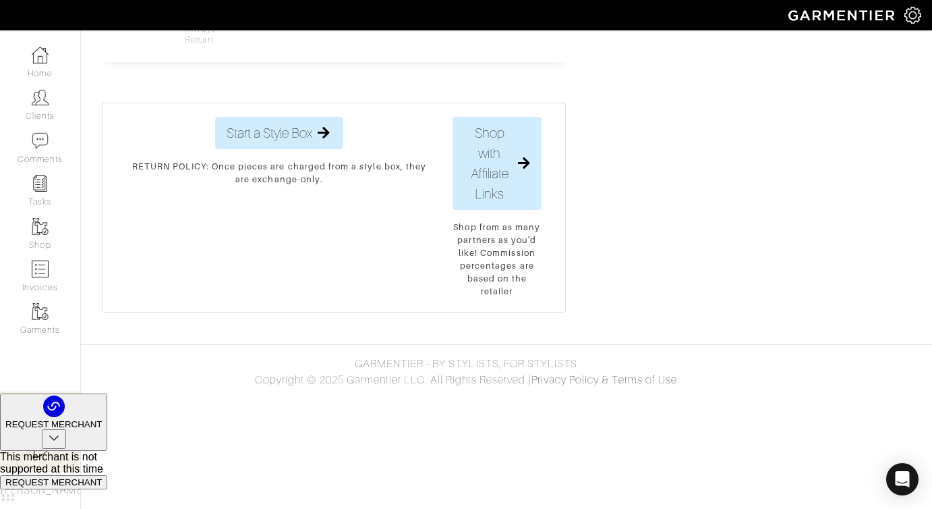
scroll to position [3080, 0]
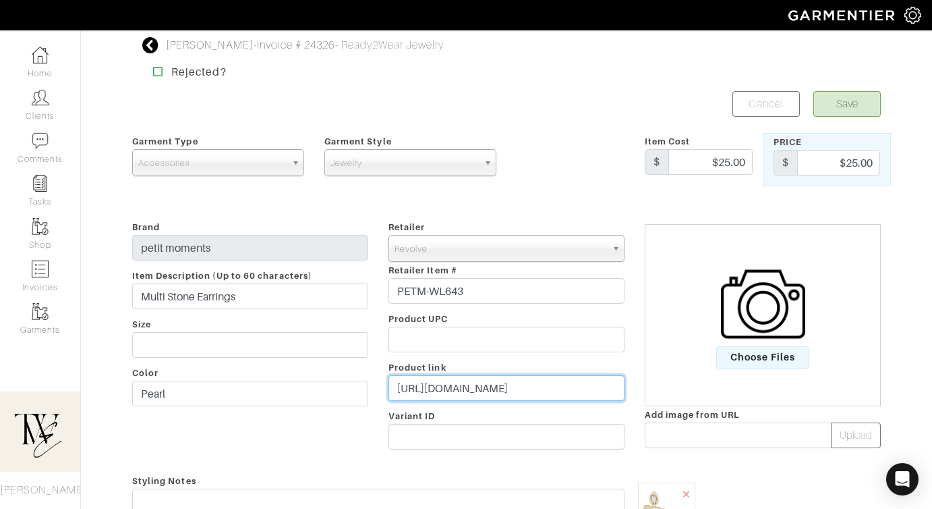
click at [458, 381] on input "https://www.revolve.com/petit-moments-multi-stone-earrings-in-pearl/dp/PETM-WL6…" at bounding box center [507, 388] width 236 height 26
paste input "rvlv.me/79h4ho"
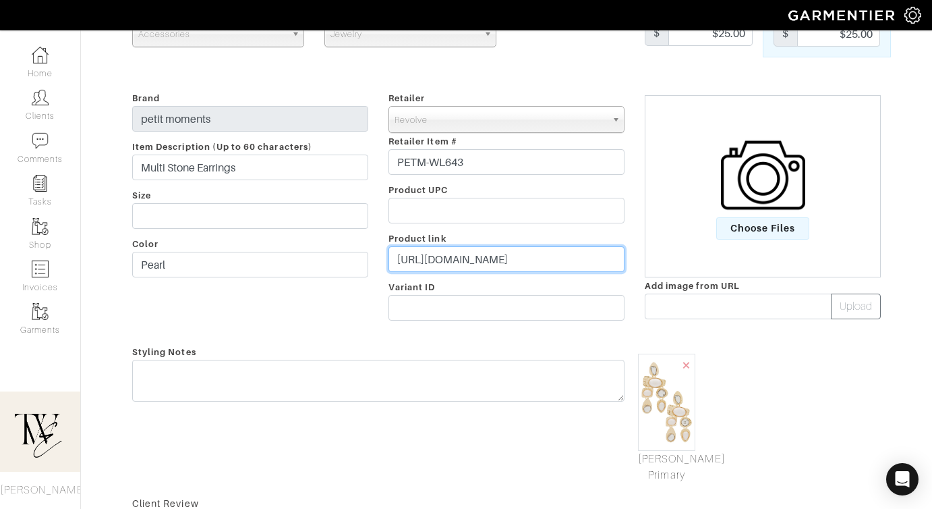
type input "https://rvlv.me/79h4ho"
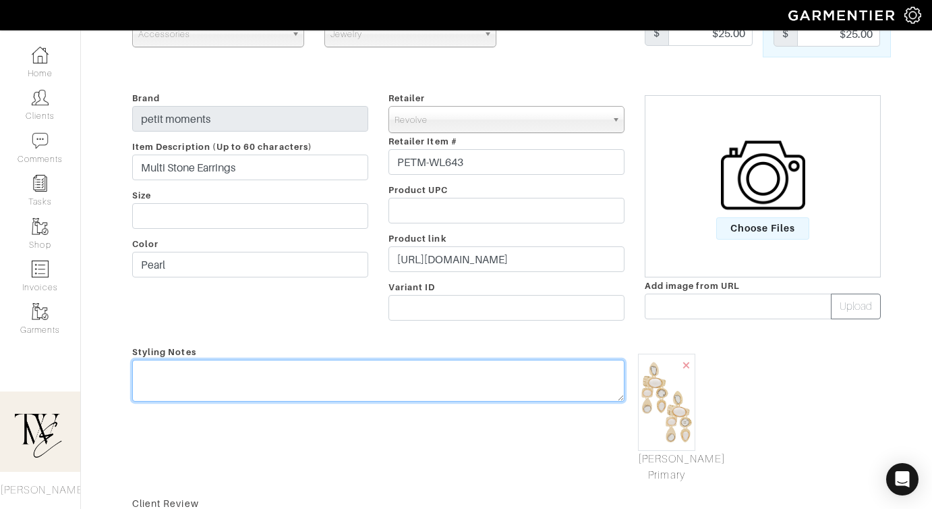
click at [458, 381] on textarea at bounding box center [378, 381] width 493 height 42
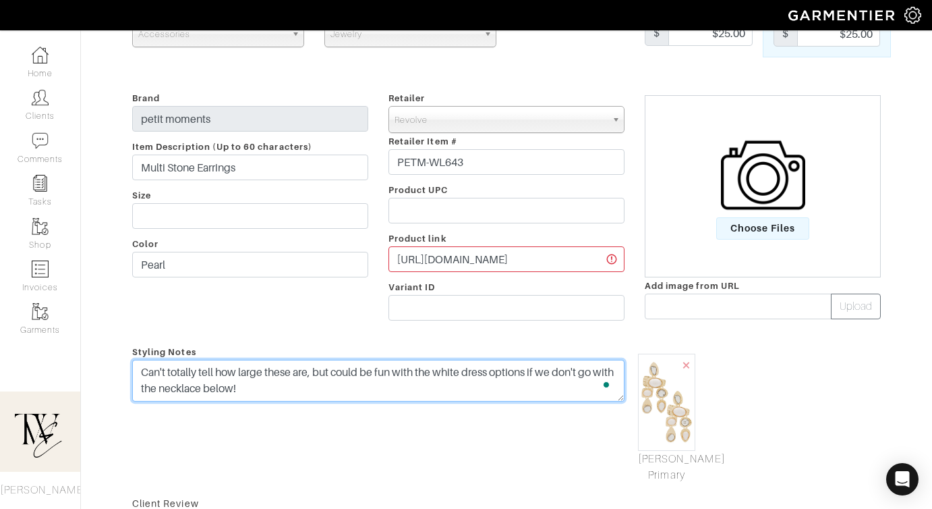
scroll to position [0, 0]
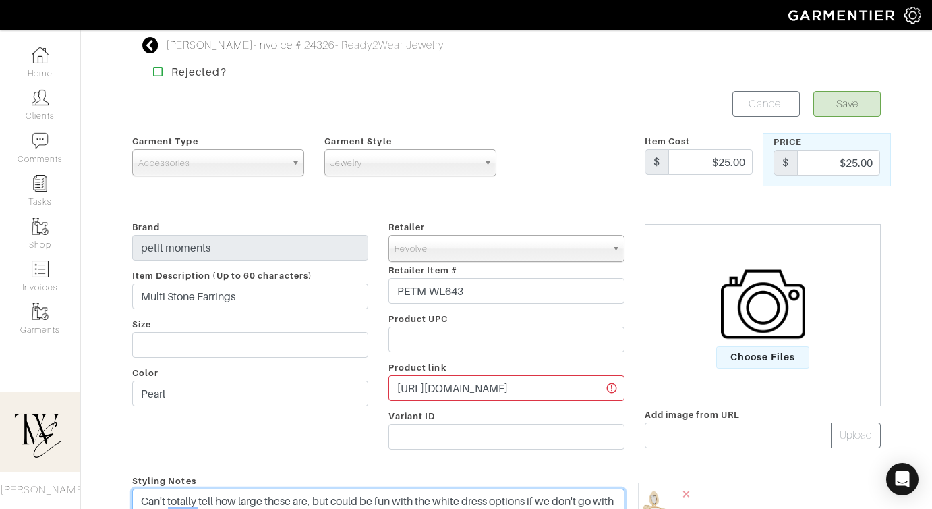
type textarea "Can't totally tell how large these are, but could be fun with the white dress o…"
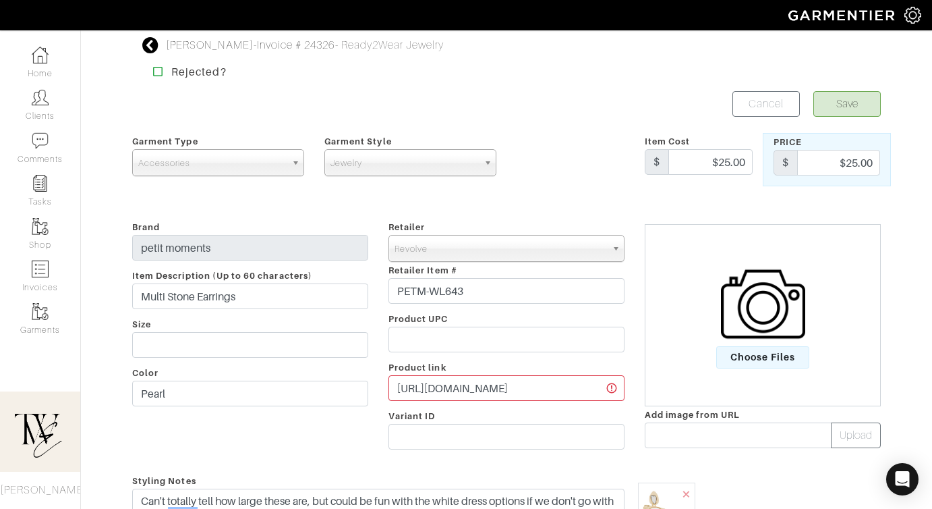
click at [845, 119] on form "Save Cancel Garment Type Tops Bottoms Dresses Jumpsuits Suiting Outerwear Shoes…" at bounding box center [506, 455] width 749 height 729
click at [838, 103] on button "Save" at bounding box center [847, 104] width 67 height 26
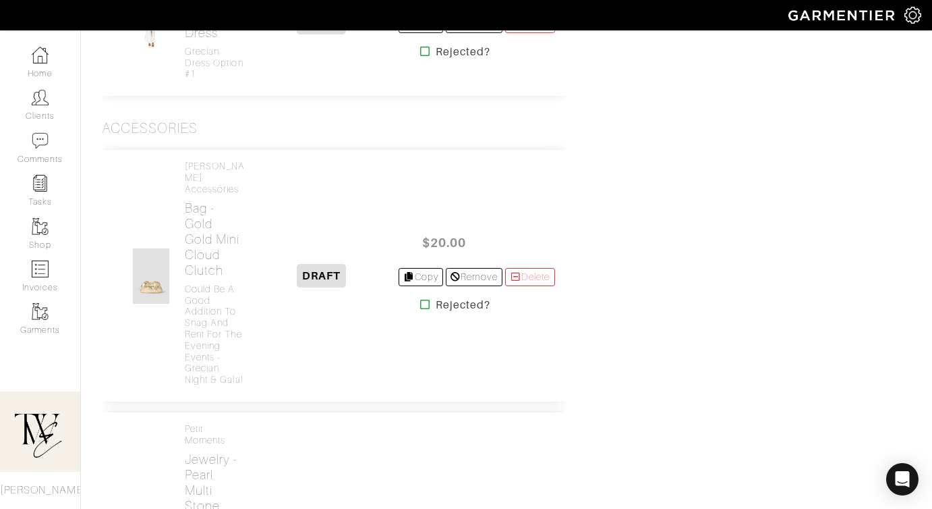
scroll to position [2855, 0]
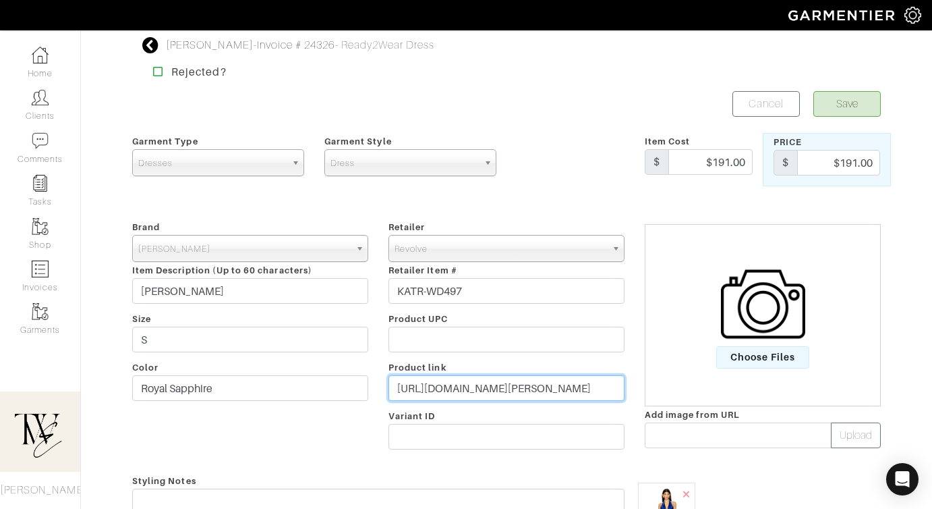
click at [468, 389] on input "https://www.revolve.com/katie-may-judy-gown-in-royal-sapphire/dp/KATR-WD497/?d=…" at bounding box center [507, 388] width 236 height 26
paste input "rvlv.me/qfs9qb"
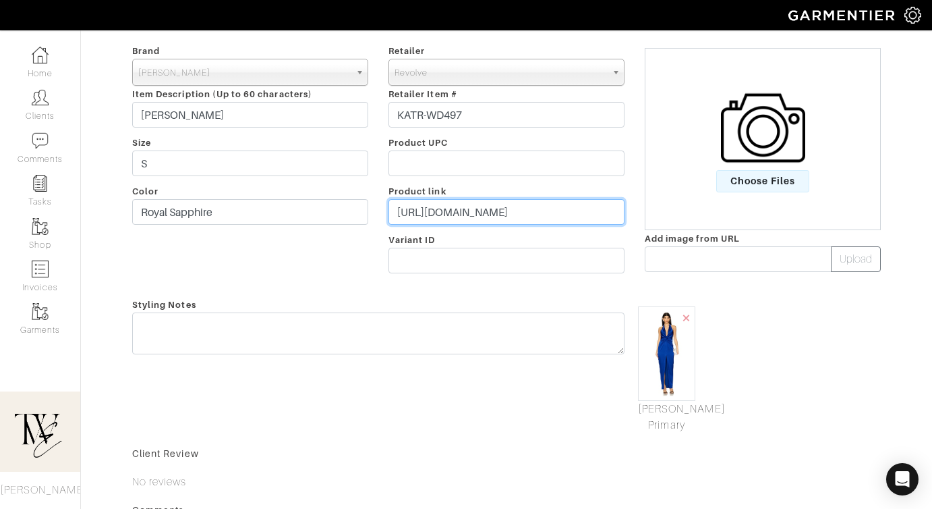
type input "https://rvlv.me/qfs9qb"
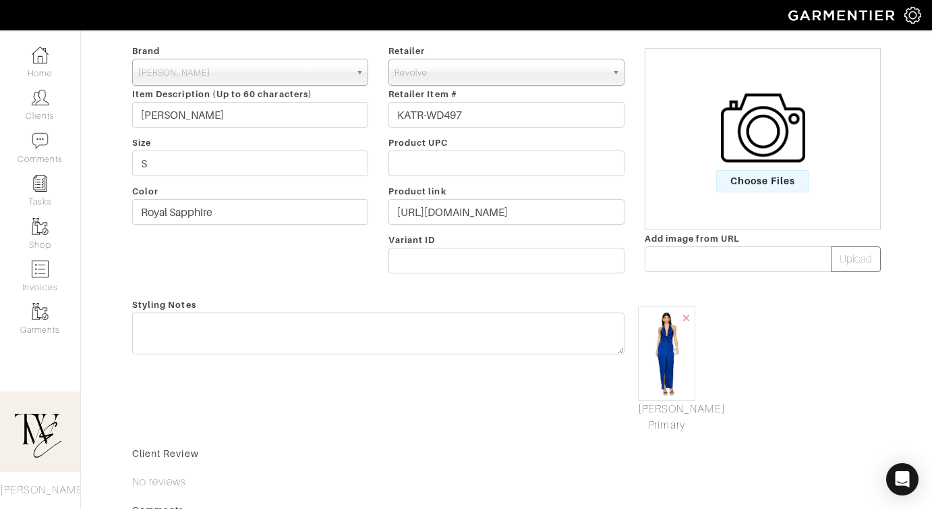
click at [464, 362] on div "Styling Notes" at bounding box center [378, 364] width 513 height 137
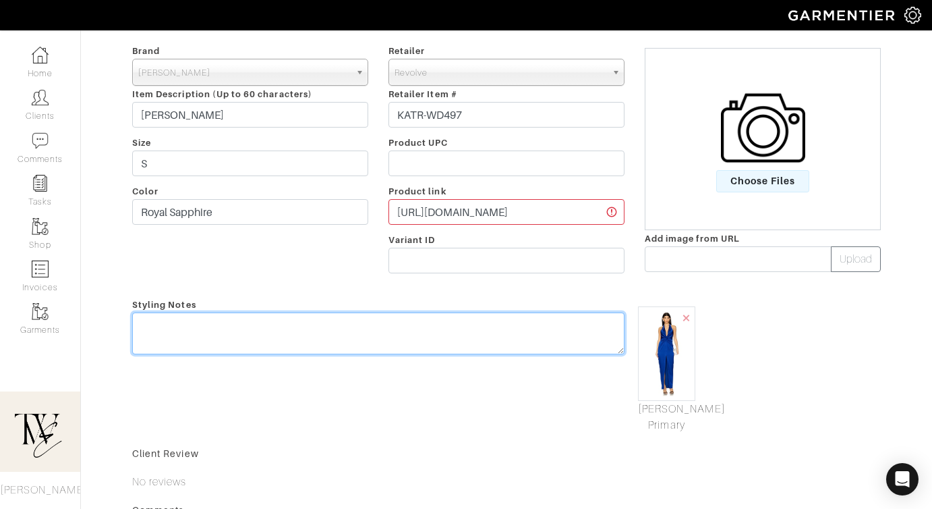
click at [458, 345] on textarea at bounding box center [378, 333] width 493 height 42
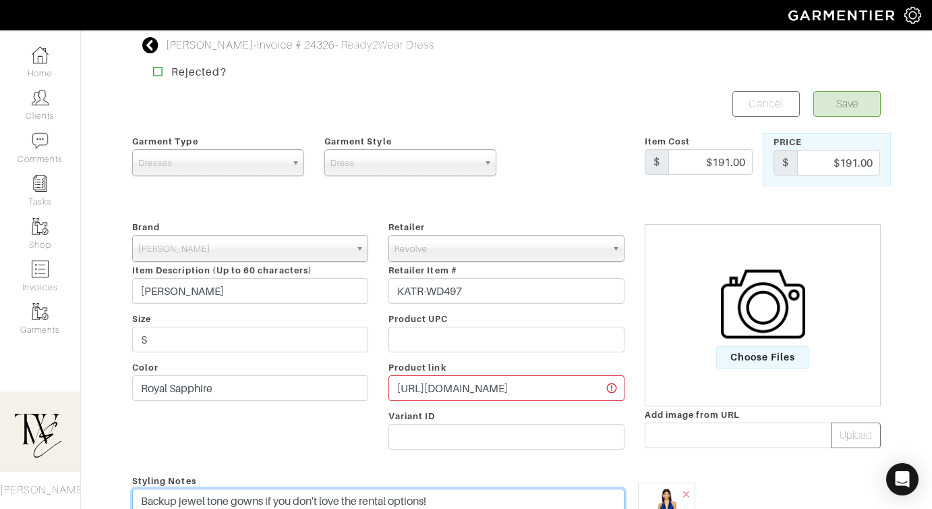
type textarea "Backup jewel tone gowns if you don't love the rental options!"
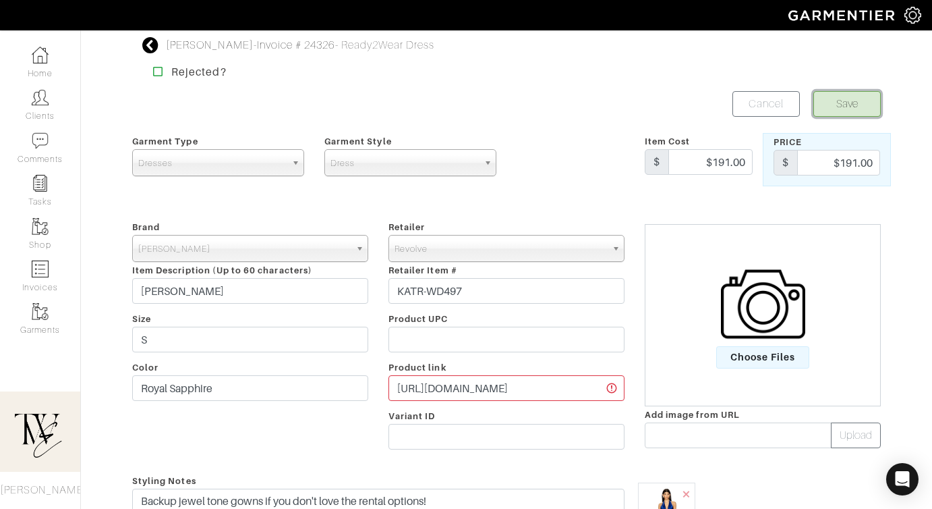
click at [849, 103] on button "Save" at bounding box center [847, 104] width 67 height 26
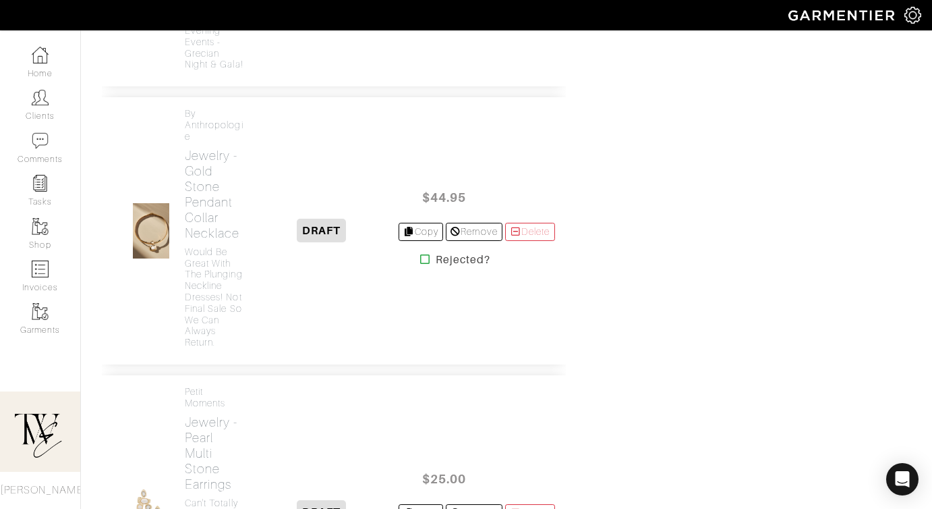
scroll to position [3180, 0]
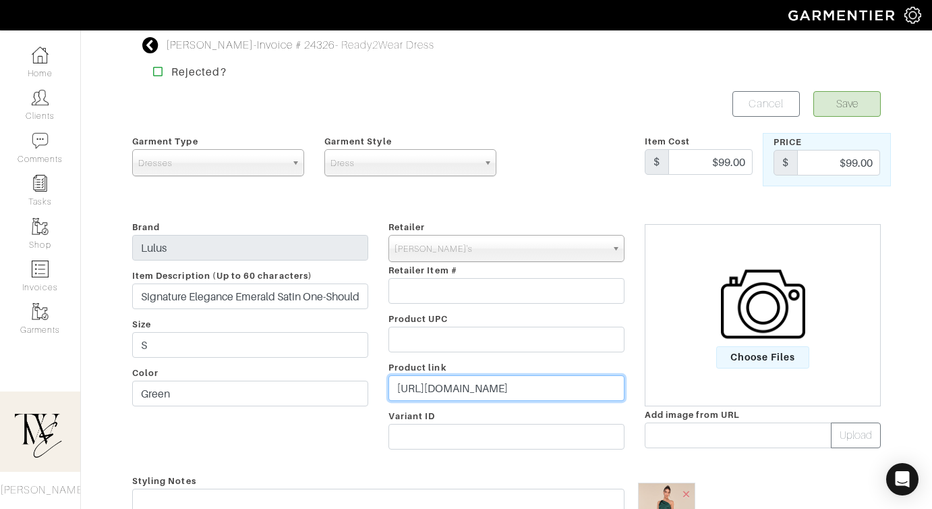
click at [446, 399] on input "https://www.lulus.com/products/signature-elegance-emerald-satin-one-shoulder-ma…" at bounding box center [507, 388] width 236 height 26
paste input "go.shopmy.us/p-22805964"
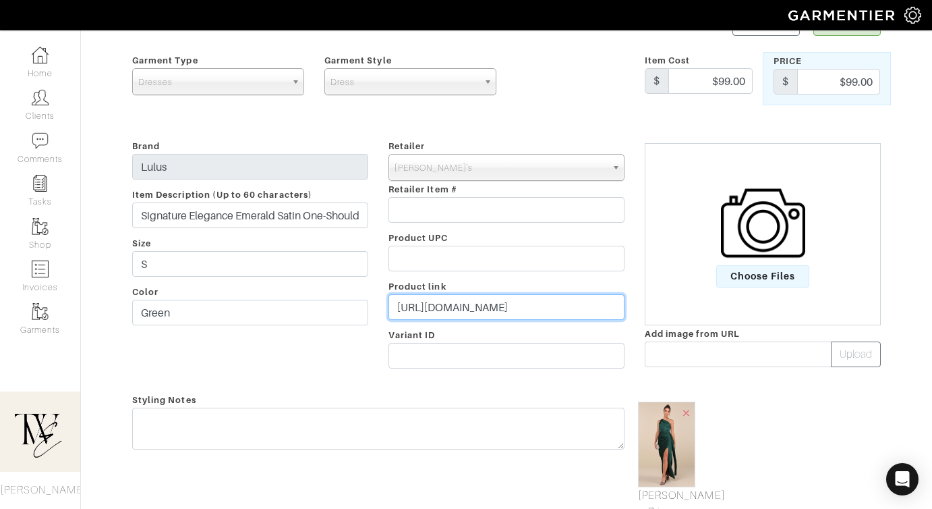
scroll to position [177, 0]
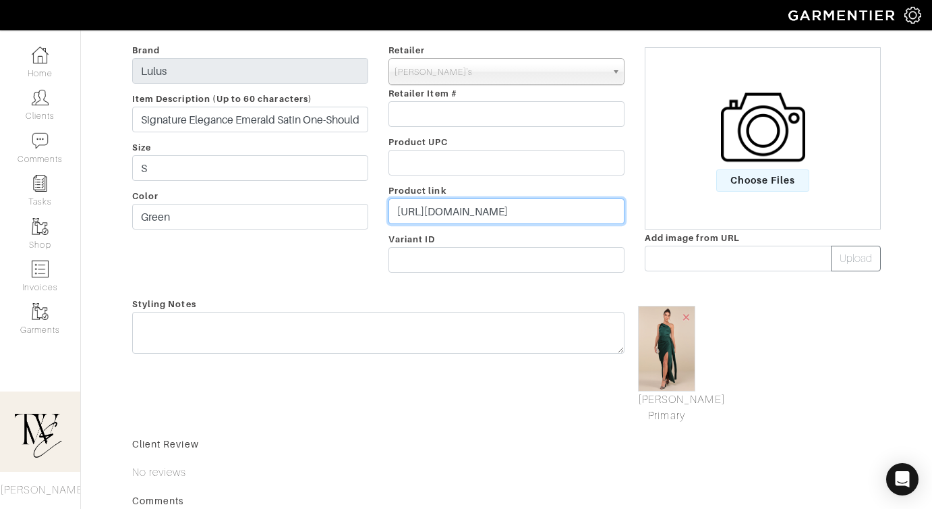
type input "https://go.shopmy.us/p-22805964"
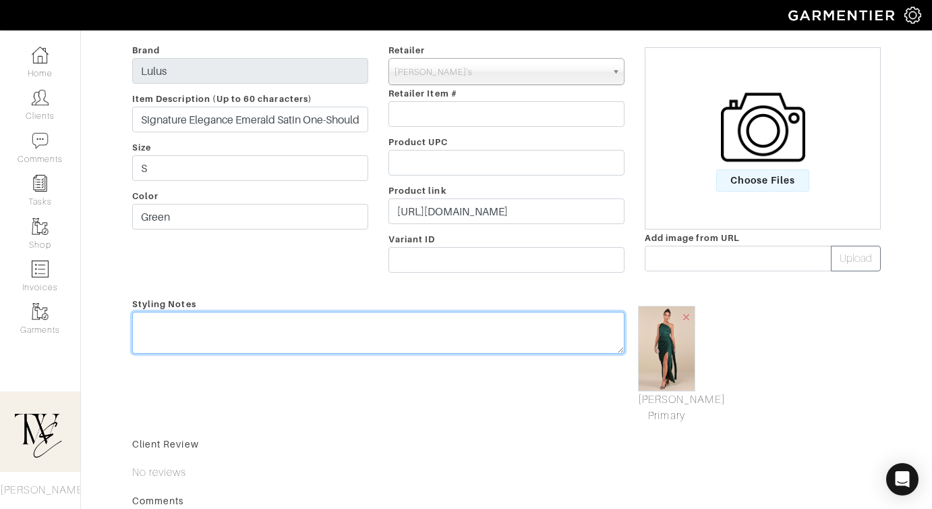
click at [440, 347] on textarea at bounding box center [378, 333] width 493 height 42
type textarea "O"
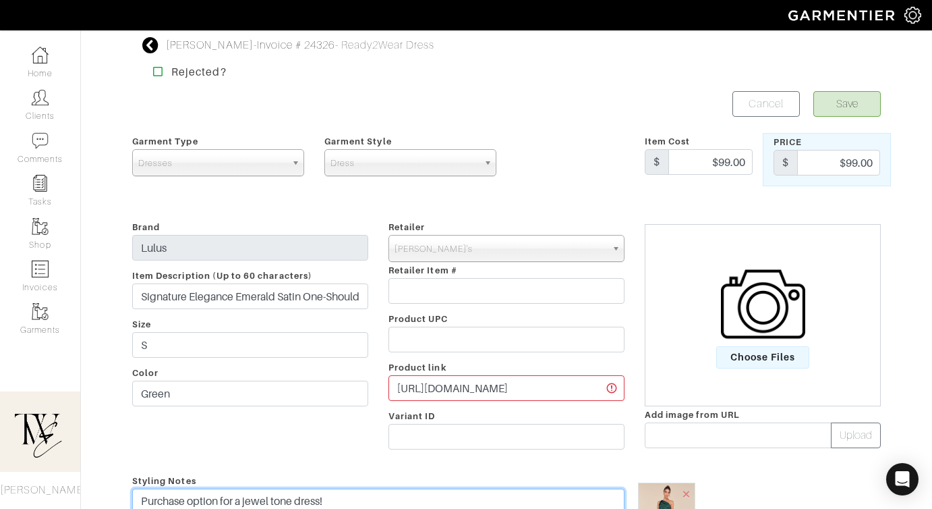
type textarea "Purchase option for a jewel tone dress!"
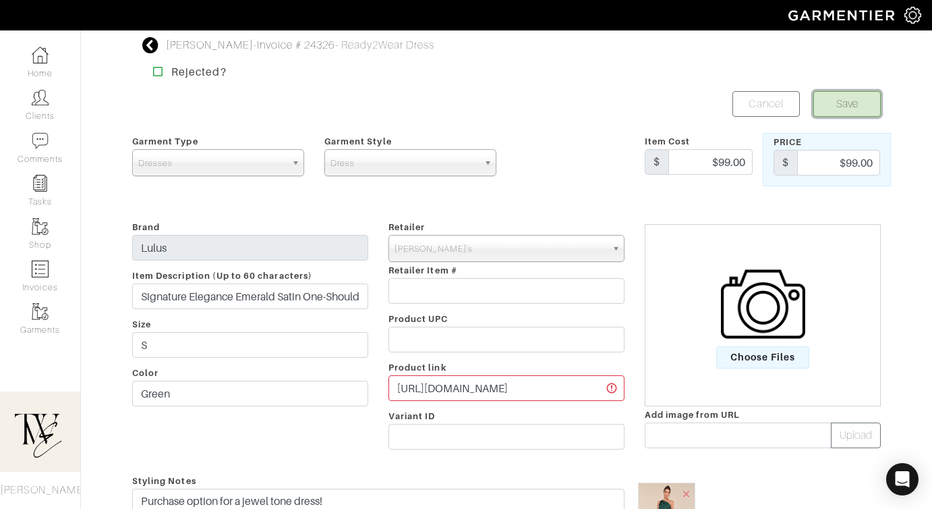
click at [874, 109] on button "Save" at bounding box center [847, 104] width 67 height 26
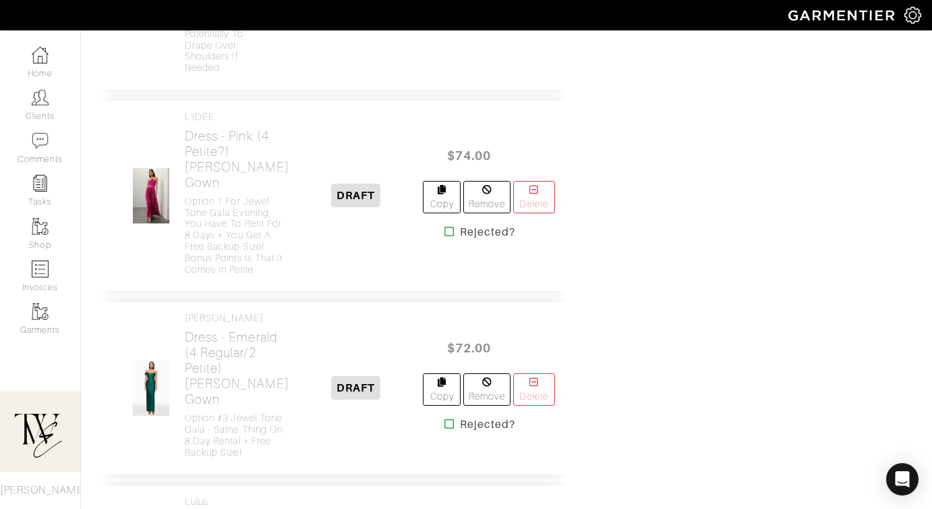
scroll to position [1214, 0]
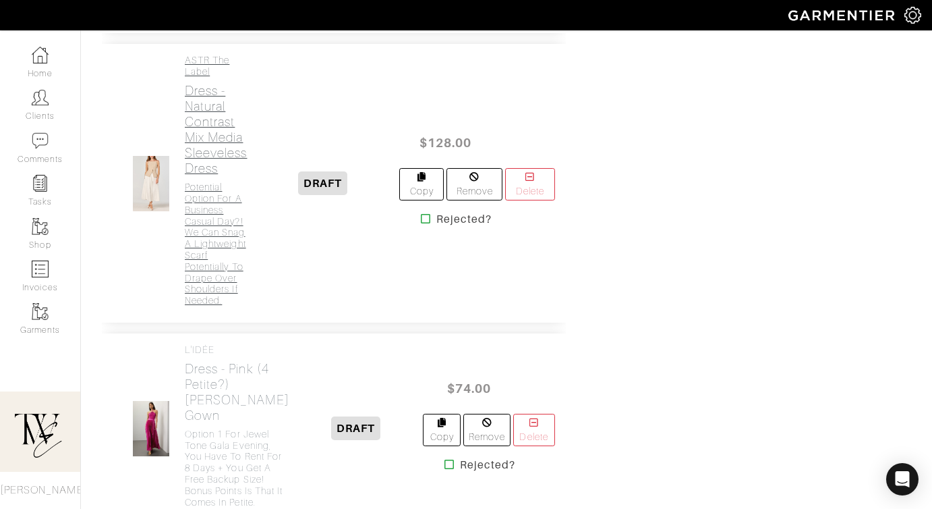
click at [206, 176] on h2 "Dress - Natural Contrast Mix Media Sleeveless Dress" at bounding box center [216, 129] width 63 height 93
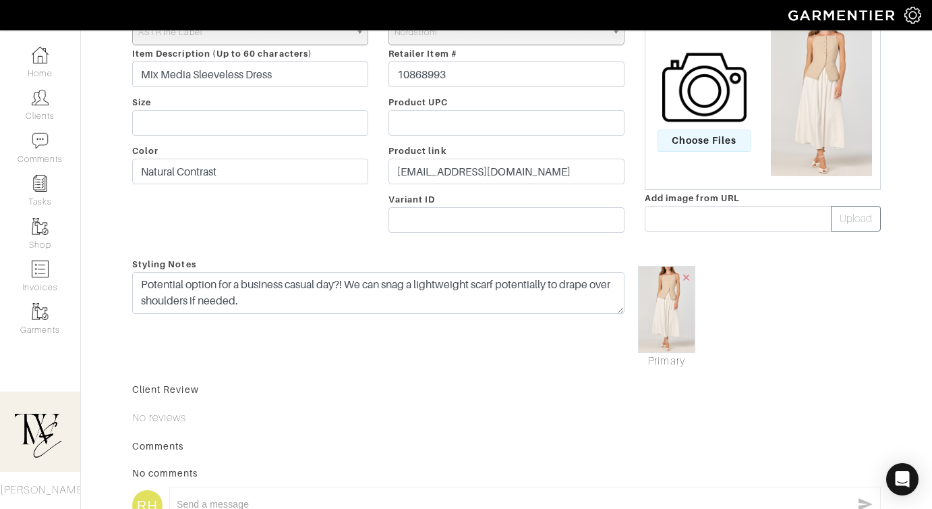
scroll to position [358, 0]
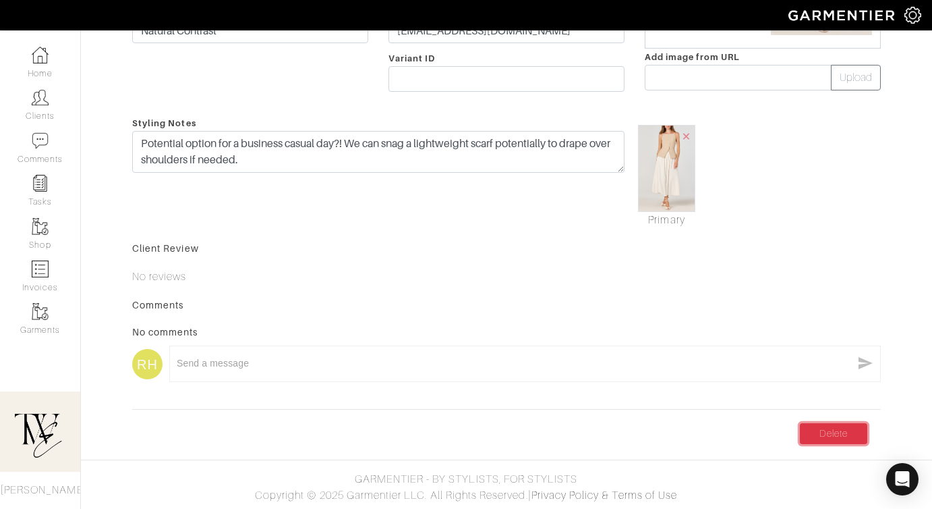
click at [826, 432] on link "Delete" at bounding box center [833, 433] width 67 height 21
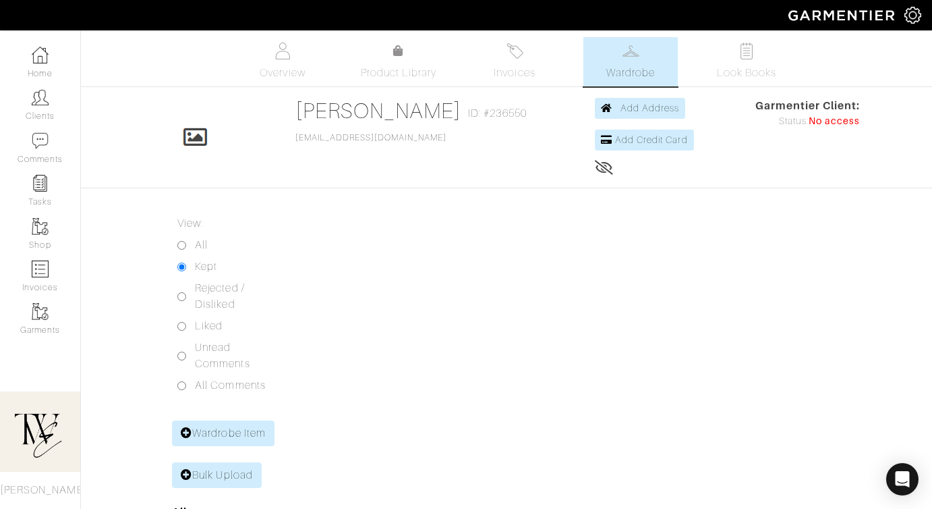
click at [628, 54] on img at bounding box center [631, 51] width 17 height 17
click at [535, 52] on link "Invoices" at bounding box center [515, 61] width 94 height 49
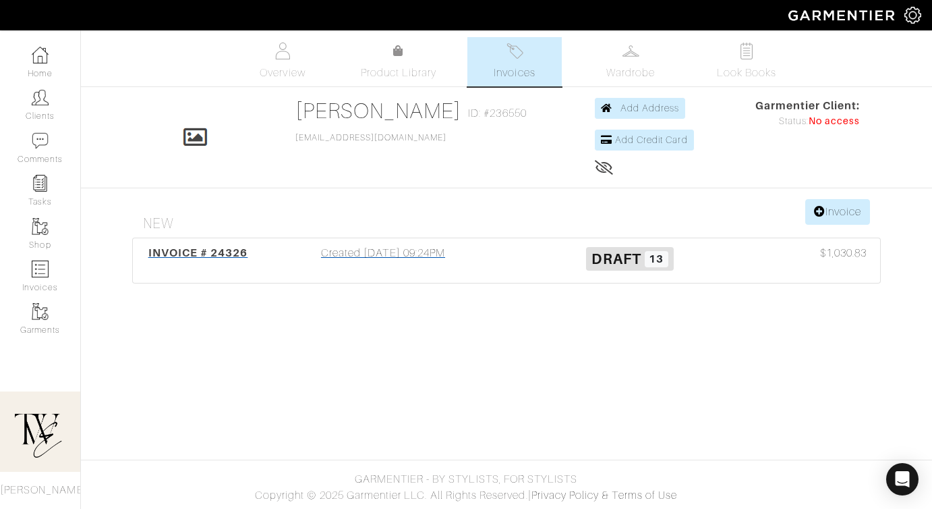
click at [242, 240] on div "INVOICE # 24326 Created [DATE] 09:24PM Draft 13 $1,030.83" at bounding box center [507, 260] width 748 height 45
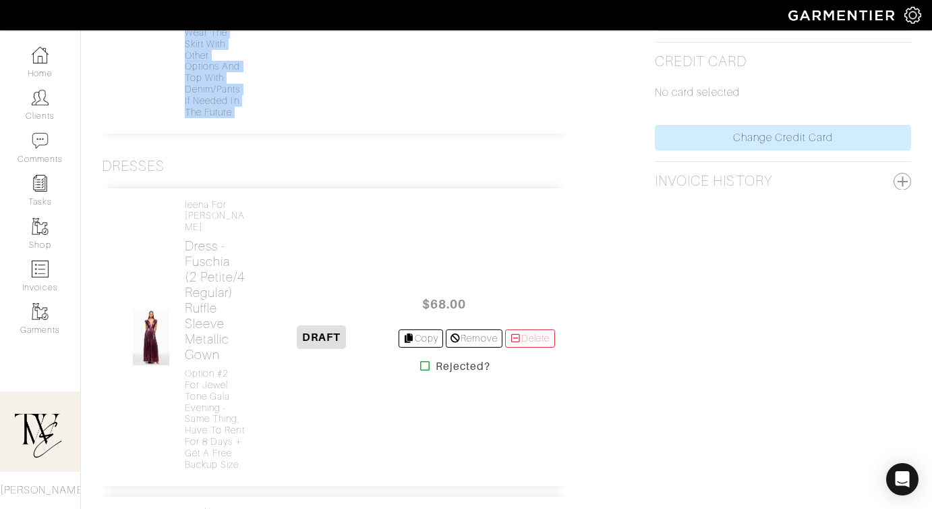
scroll to position [455, 0]
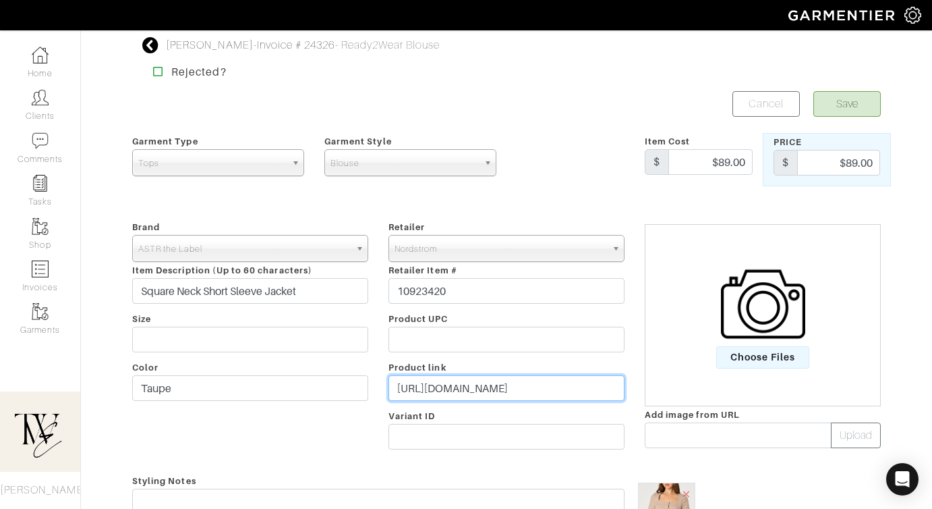
click at [553, 376] on input "https://www.nordstrom.com/s/square-neck-short-sleeve-jacket/8448259?origin=coor…" at bounding box center [507, 388] width 236 height 26
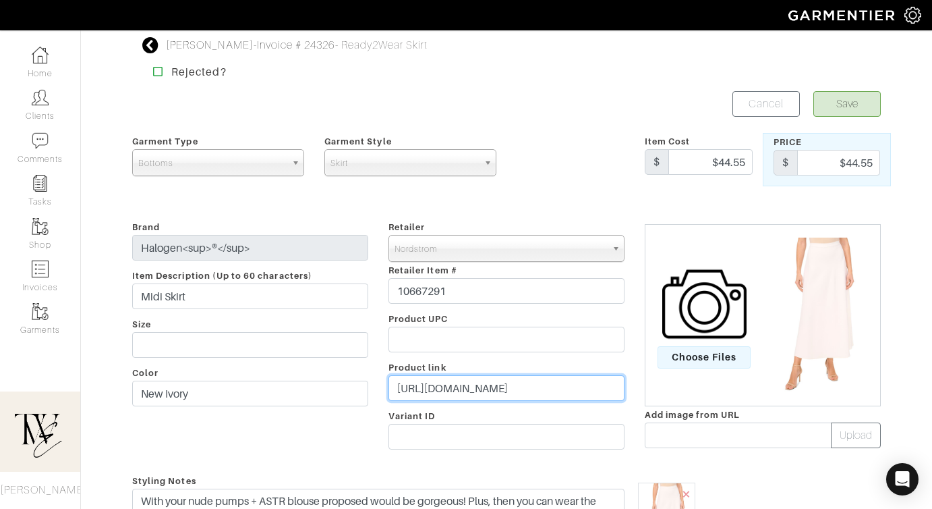
click at [471, 389] on input "https://go.shopmy.us/p-22615843" at bounding box center [507, 388] width 236 height 26
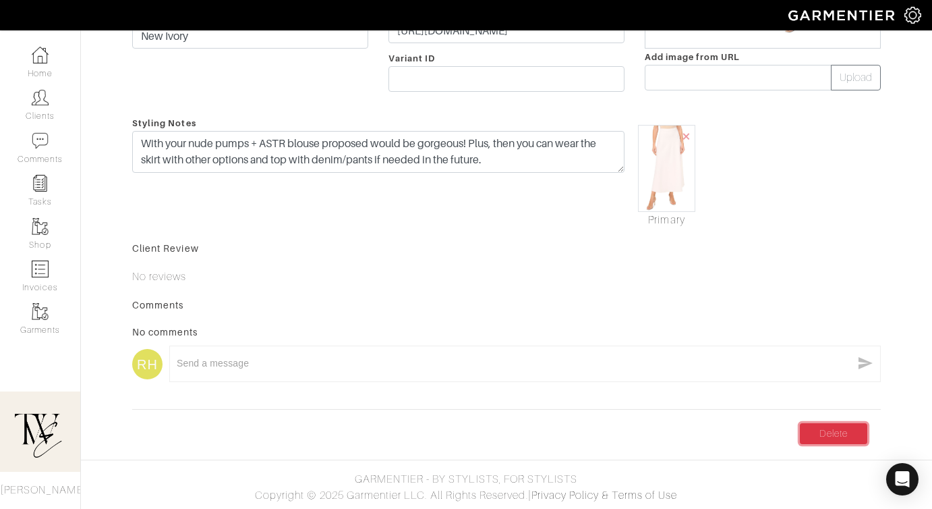
click at [828, 433] on link "Delete" at bounding box center [833, 433] width 67 height 21
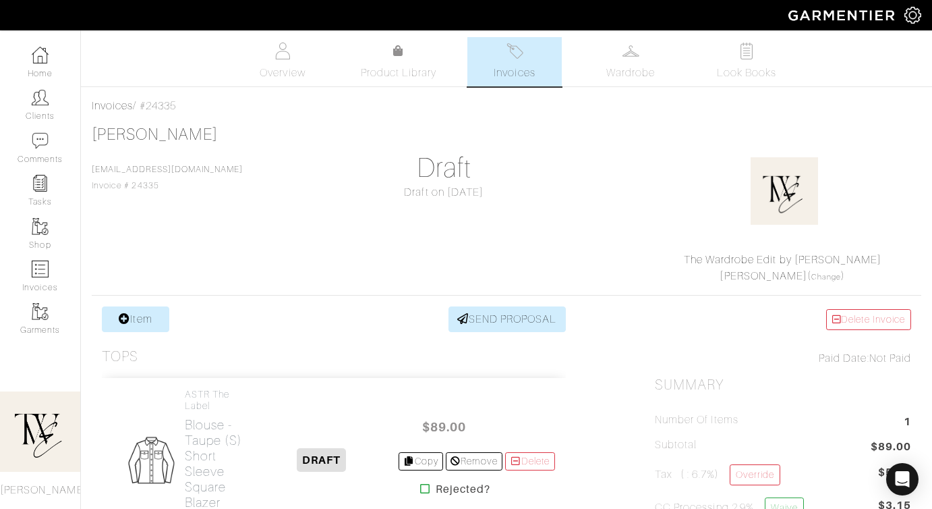
scroll to position [208, 0]
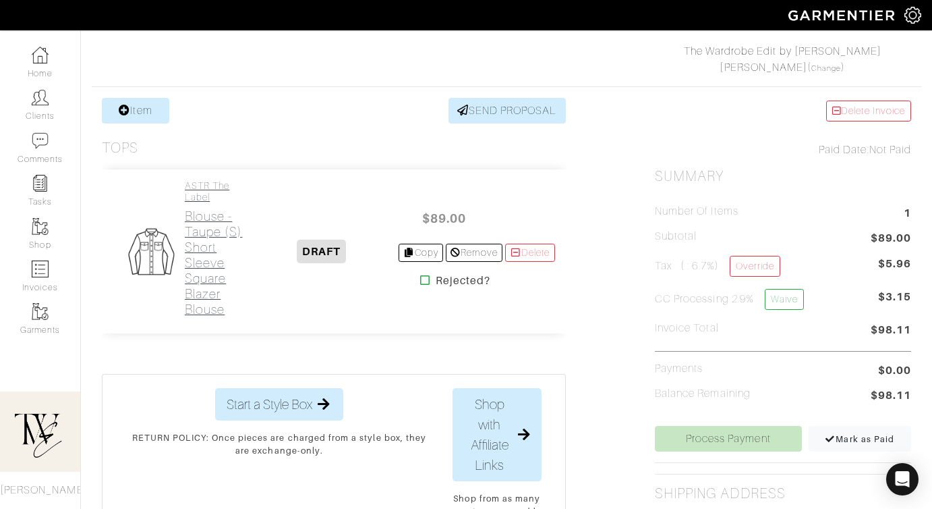
click at [218, 278] on h2 "Blouse - Taupe (S) Short Sleeve Square Blazer Blouse" at bounding box center [215, 262] width 61 height 109
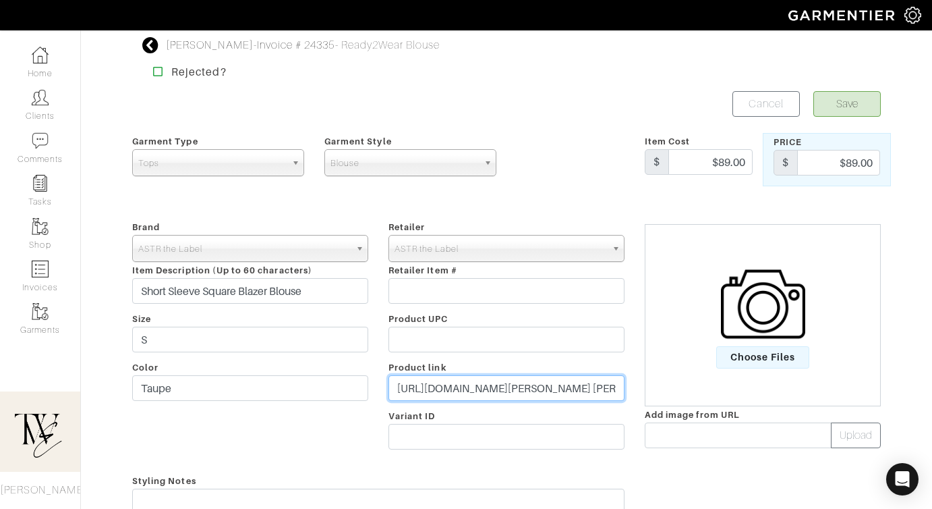
click at [536, 392] on input "[URL][DOMAIN_NAME][PERSON_NAME] [PERSON_NAME]=Quick Link&utm_referrer=[DOMAIN_N…" at bounding box center [507, 388] width 236 height 26
click at [536, 392] on input "https://www.astrthelabel.com/products/square-nk-short-slv-blazer-at19102?varian…" at bounding box center [507, 388] width 236 height 26
paste input "go.shopmy.us/p-22806109"
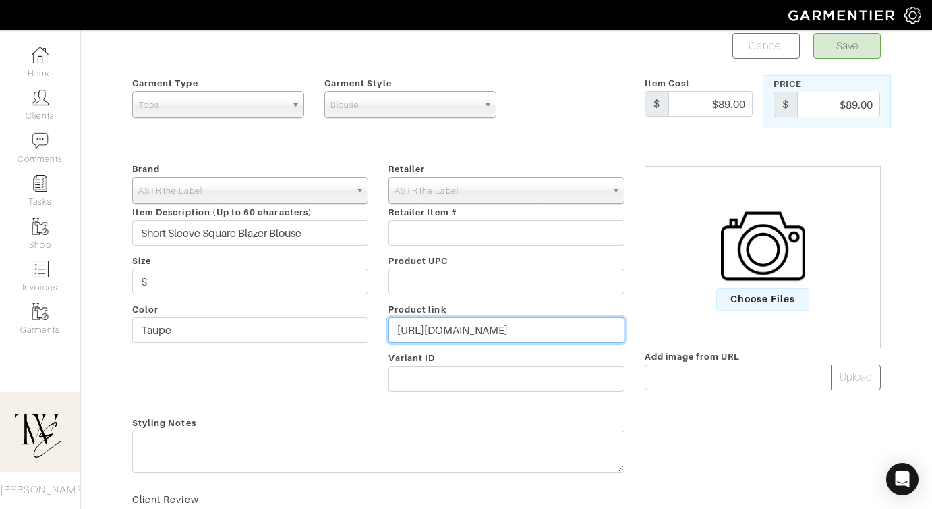
scroll to position [121, 0]
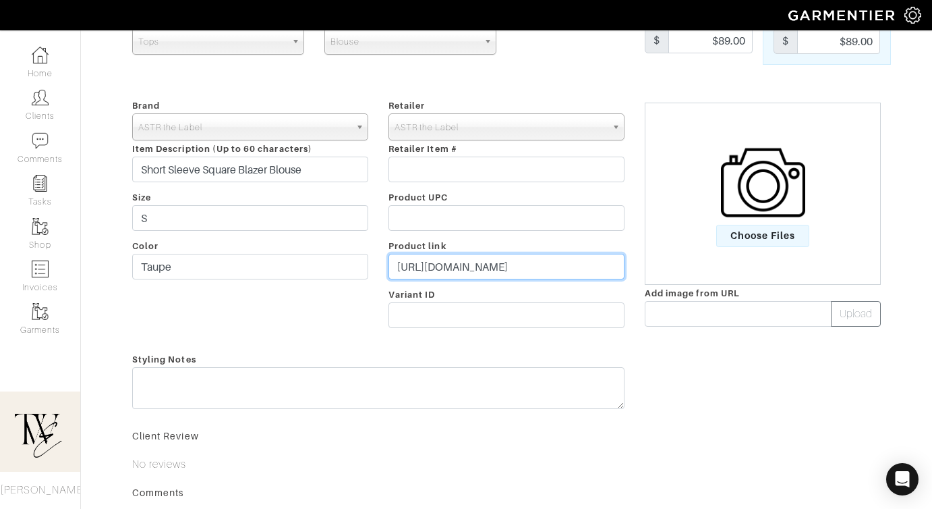
type input "https://go.shopmy.us/p-22806109"
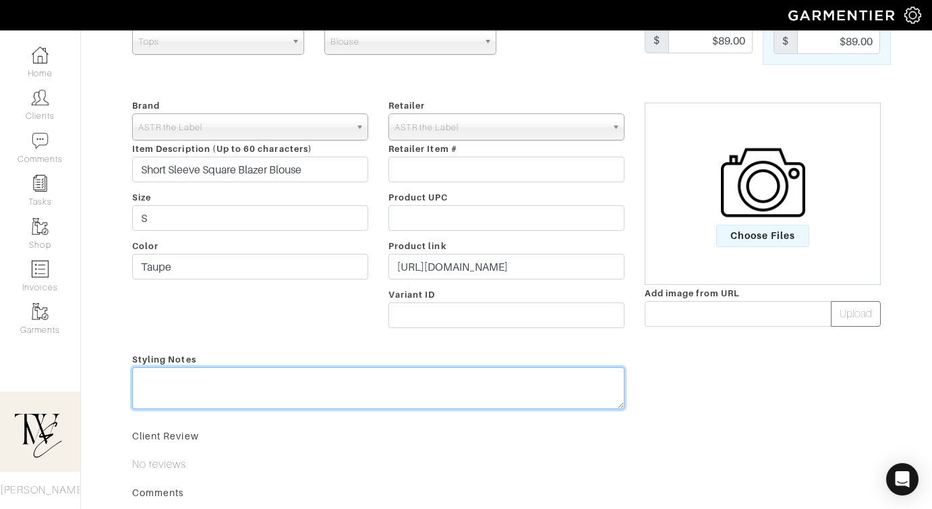
click at [536, 392] on textarea at bounding box center [378, 388] width 493 height 42
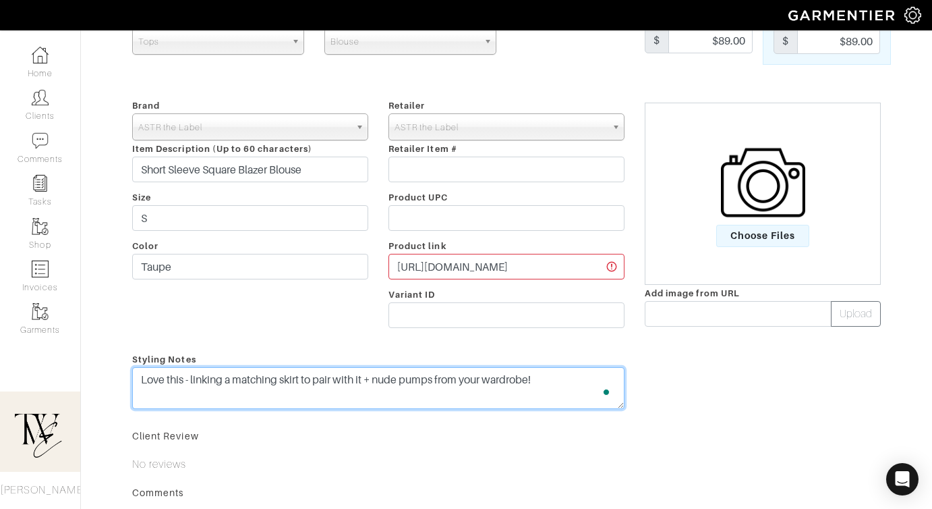
type textarea "Love this - linking a matching skirt to pair with it + nude pumps from your war…"
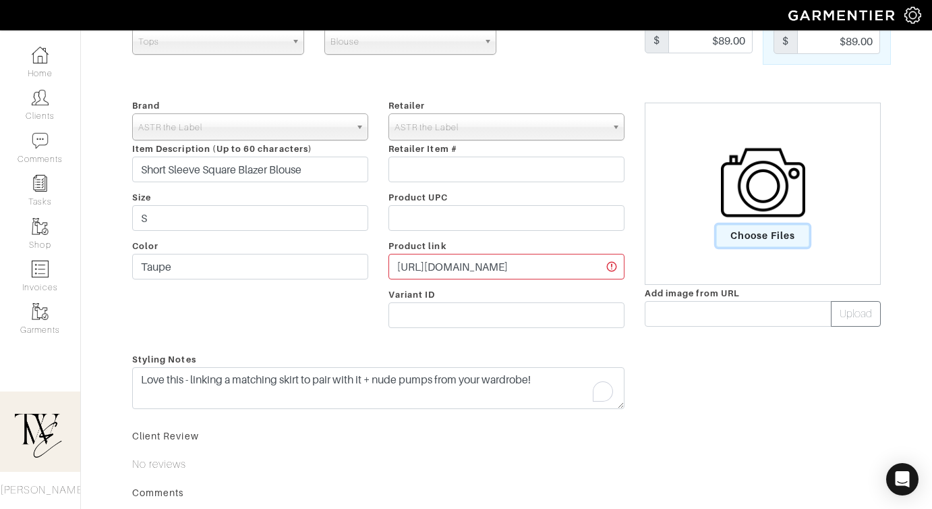
click at [736, 237] on span "Choose Files" at bounding box center [764, 236] width 94 height 22
click at [0, 0] on input "Choose Files" at bounding box center [0, 0] width 0 height 0
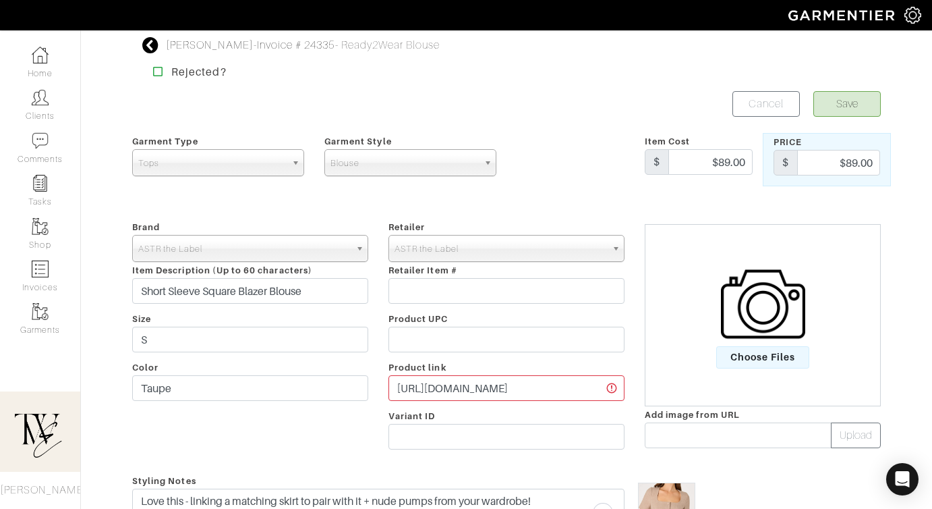
click at [863, 122] on form "Save Cancel Garment Type Tops Bottoms Dresses Jumpsuits Suiting Outerwear Shoes…" at bounding box center [506, 431] width 749 height 680
click at [860, 113] on button "Save" at bounding box center [847, 104] width 67 height 26
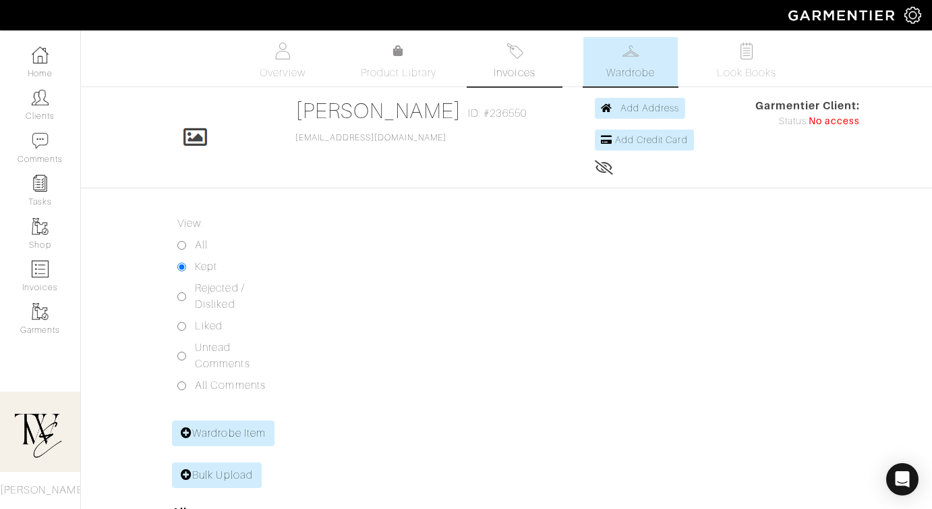
click at [517, 78] on span "Invoices" at bounding box center [514, 73] width 41 height 16
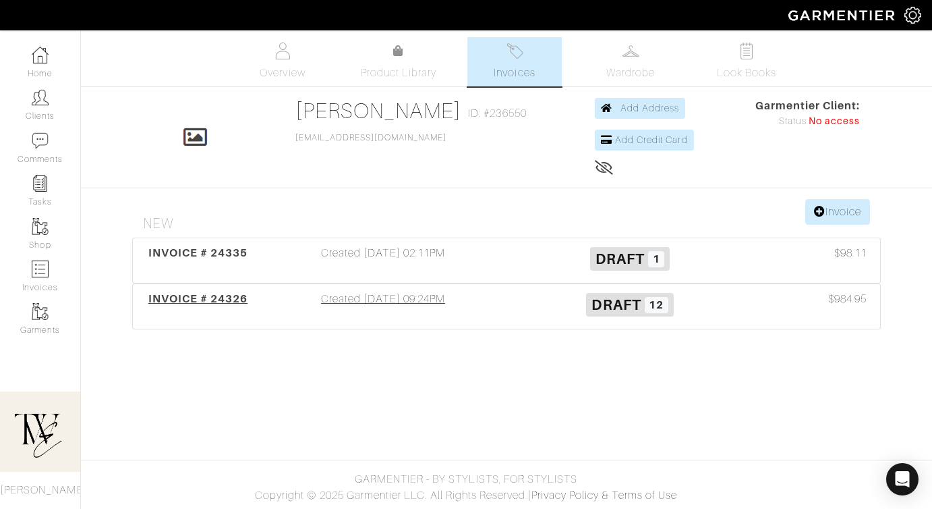
click at [217, 309] on div "INVOICE # 24326" at bounding box center [197, 306] width 123 height 31
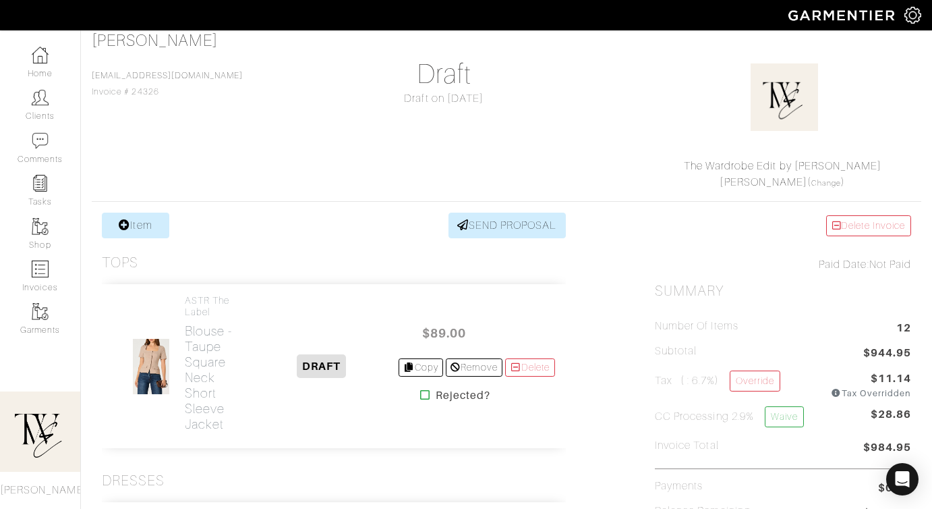
scroll to position [152, 0]
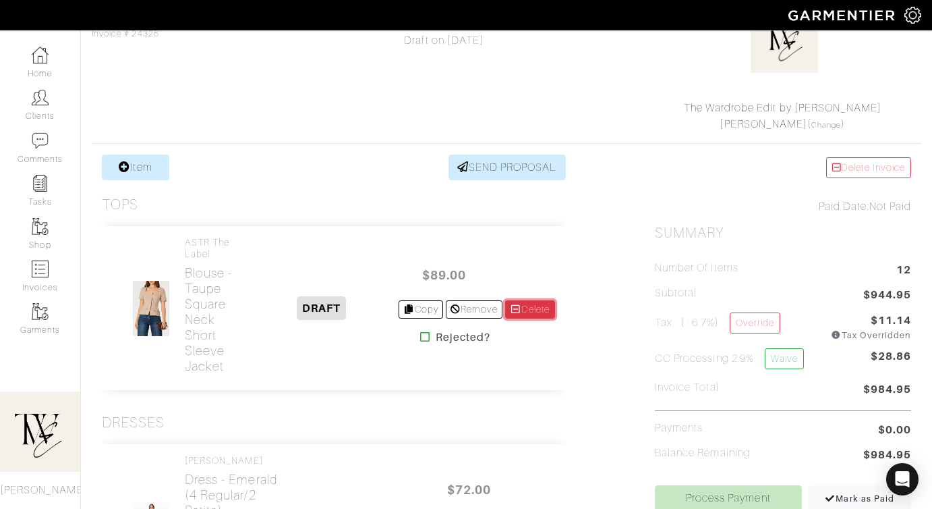
click at [536, 304] on link "Delete" at bounding box center [530, 309] width 50 height 18
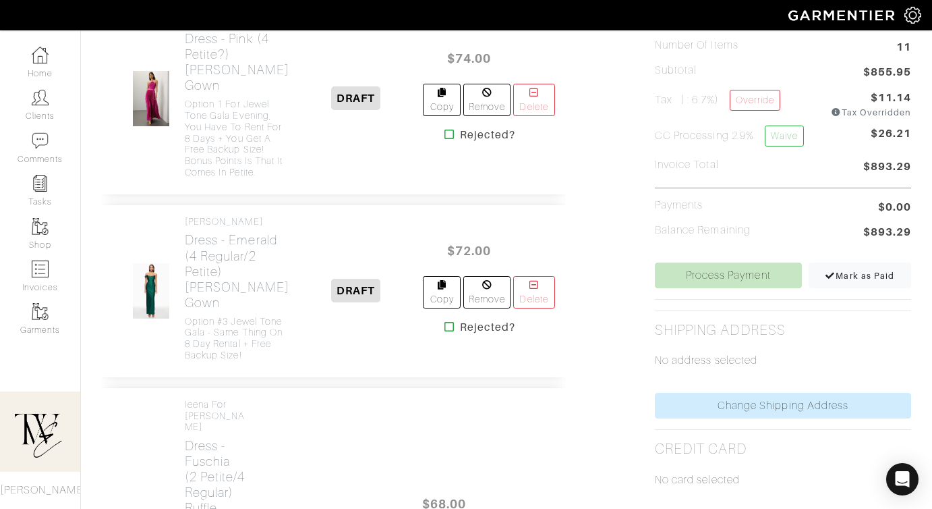
scroll to position [80, 0]
